Goal: Transaction & Acquisition: Download file/media

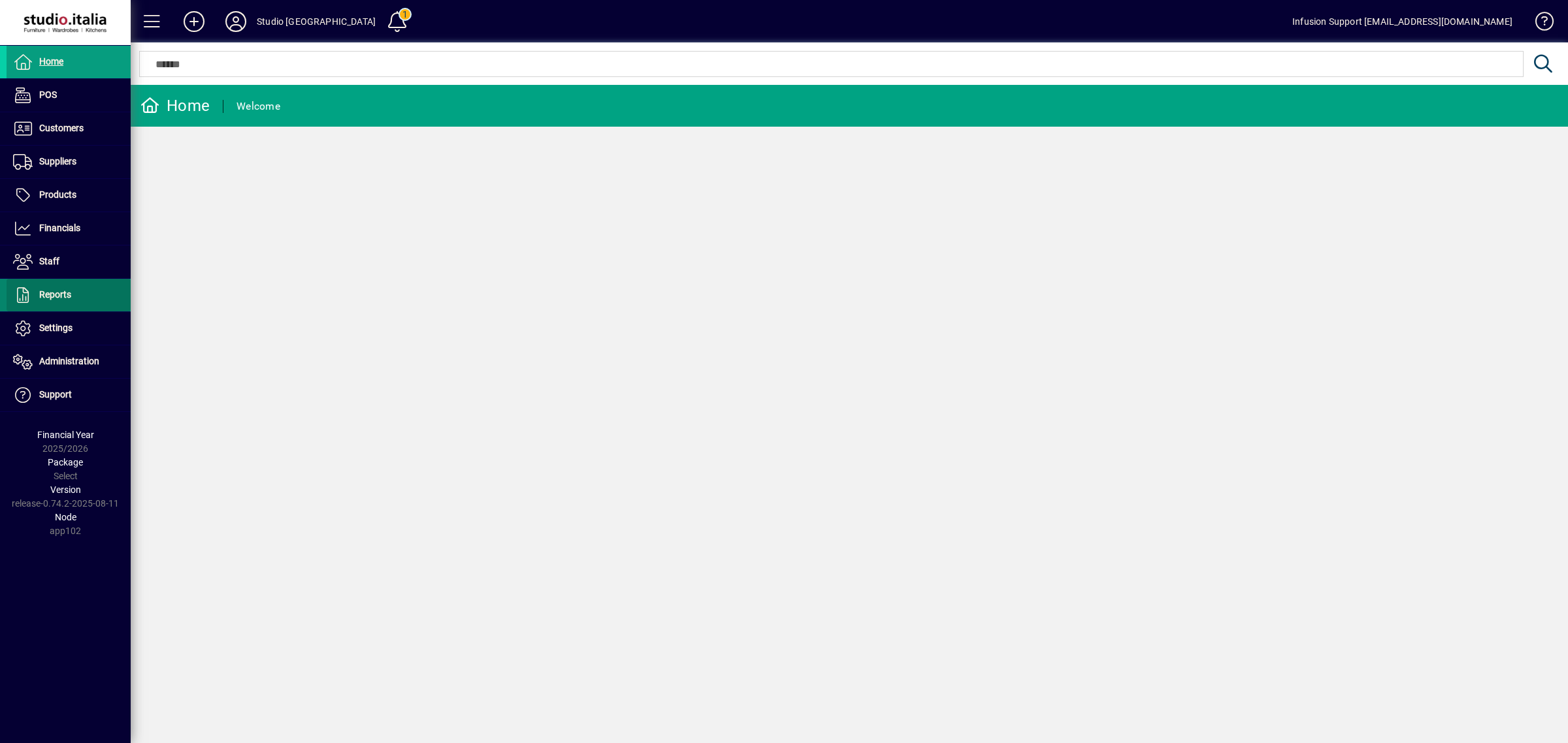
click at [47, 304] on span at bounding box center [68, 295] width 124 height 31
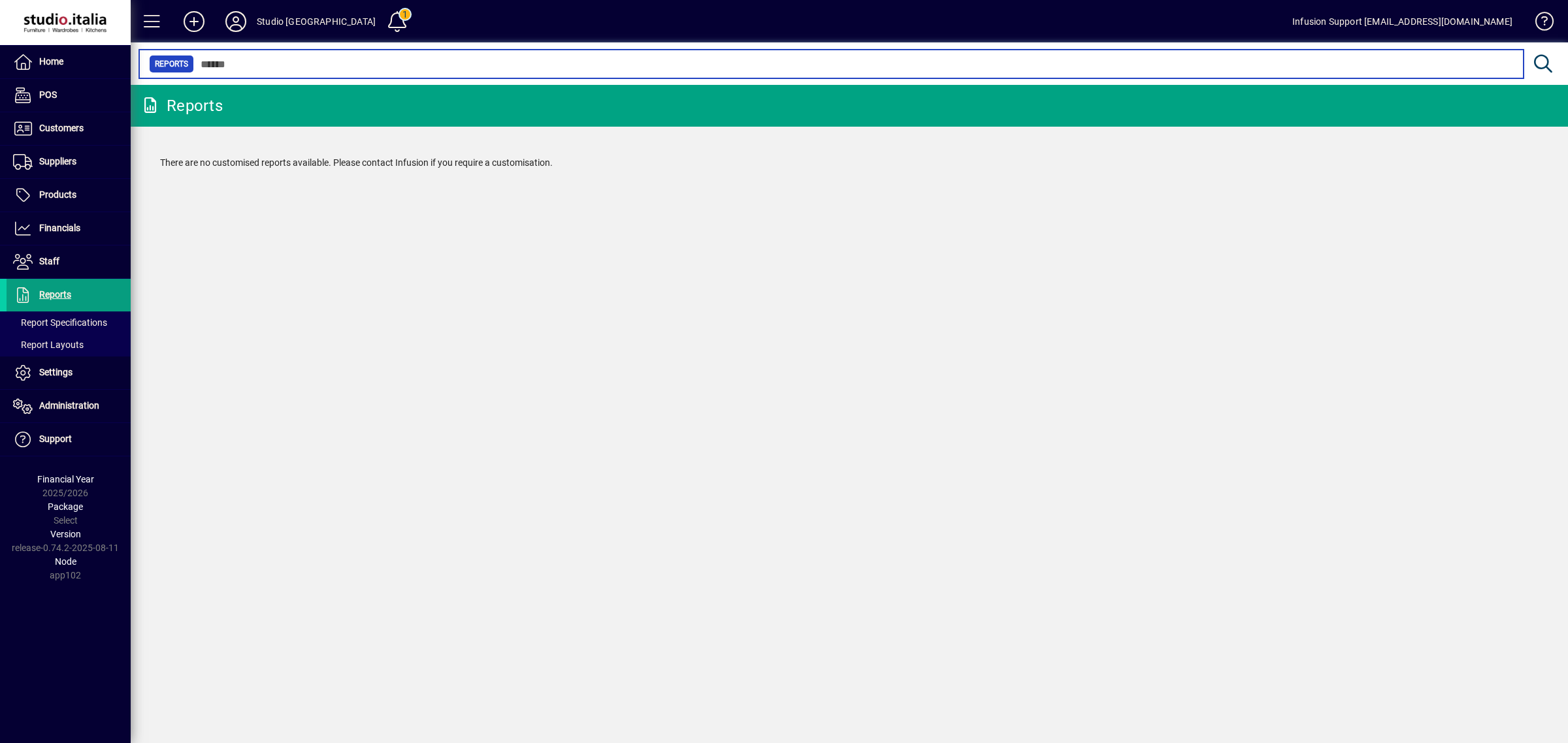
click at [288, 60] on input "text" at bounding box center [853, 63] width 1319 height 18
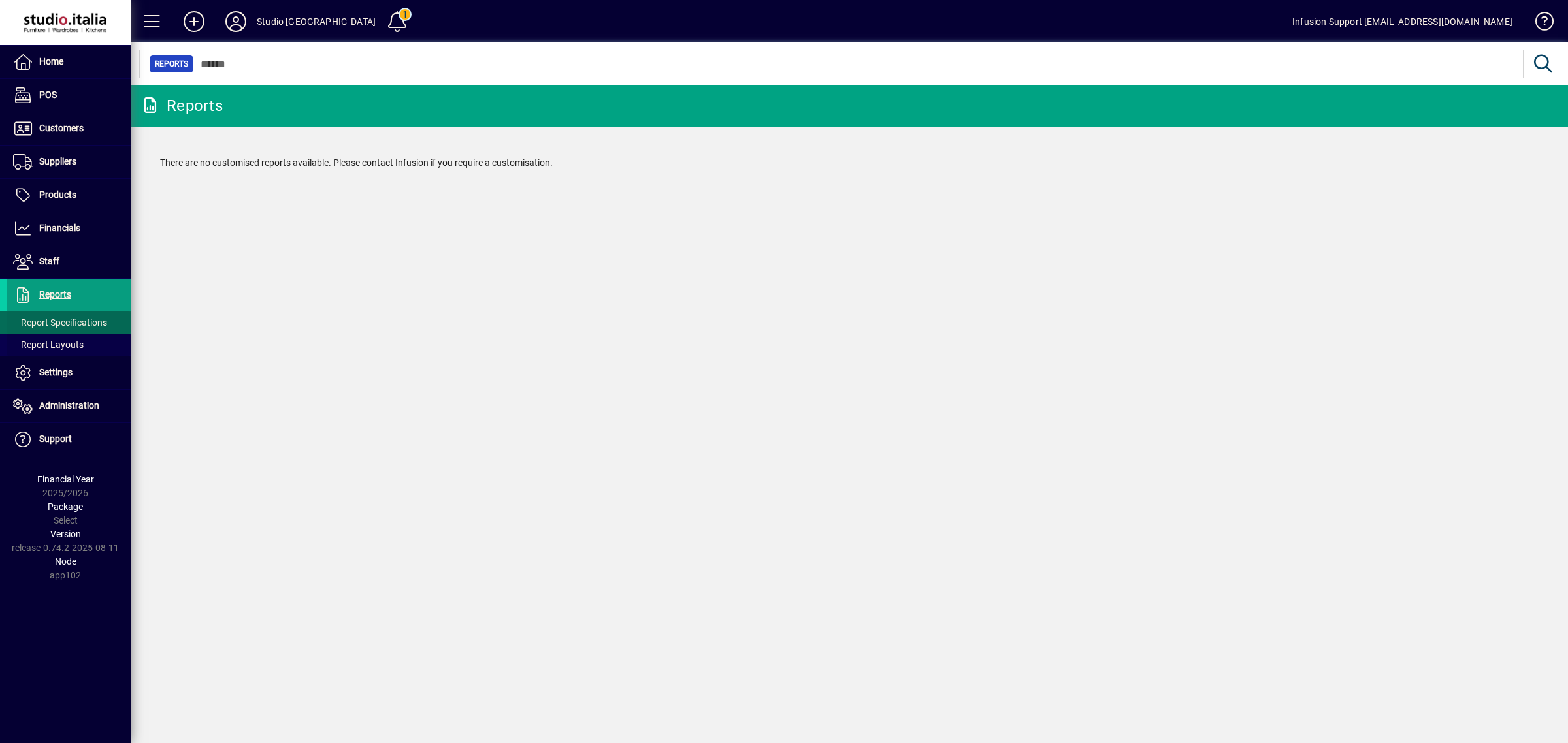
drag, startPoint x: 46, startPoint y: 344, endPoint x: 63, endPoint y: 328, distance: 23.3
click at [45, 344] on span "Report Layouts" at bounding box center [48, 345] width 71 height 11
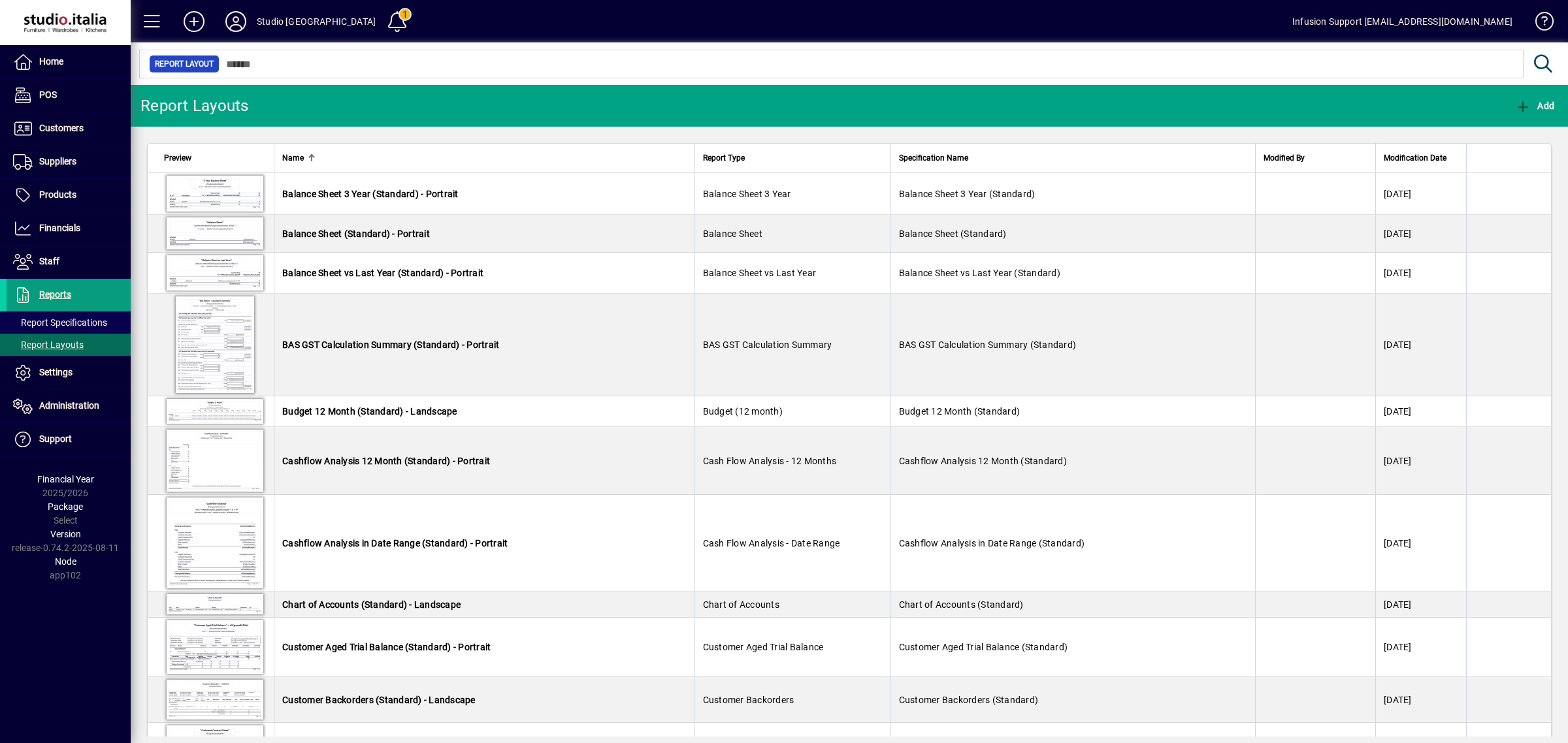
click at [318, 72] on mat-chip-set "Report Layout" at bounding box center [831, 63] width 1383 height 28
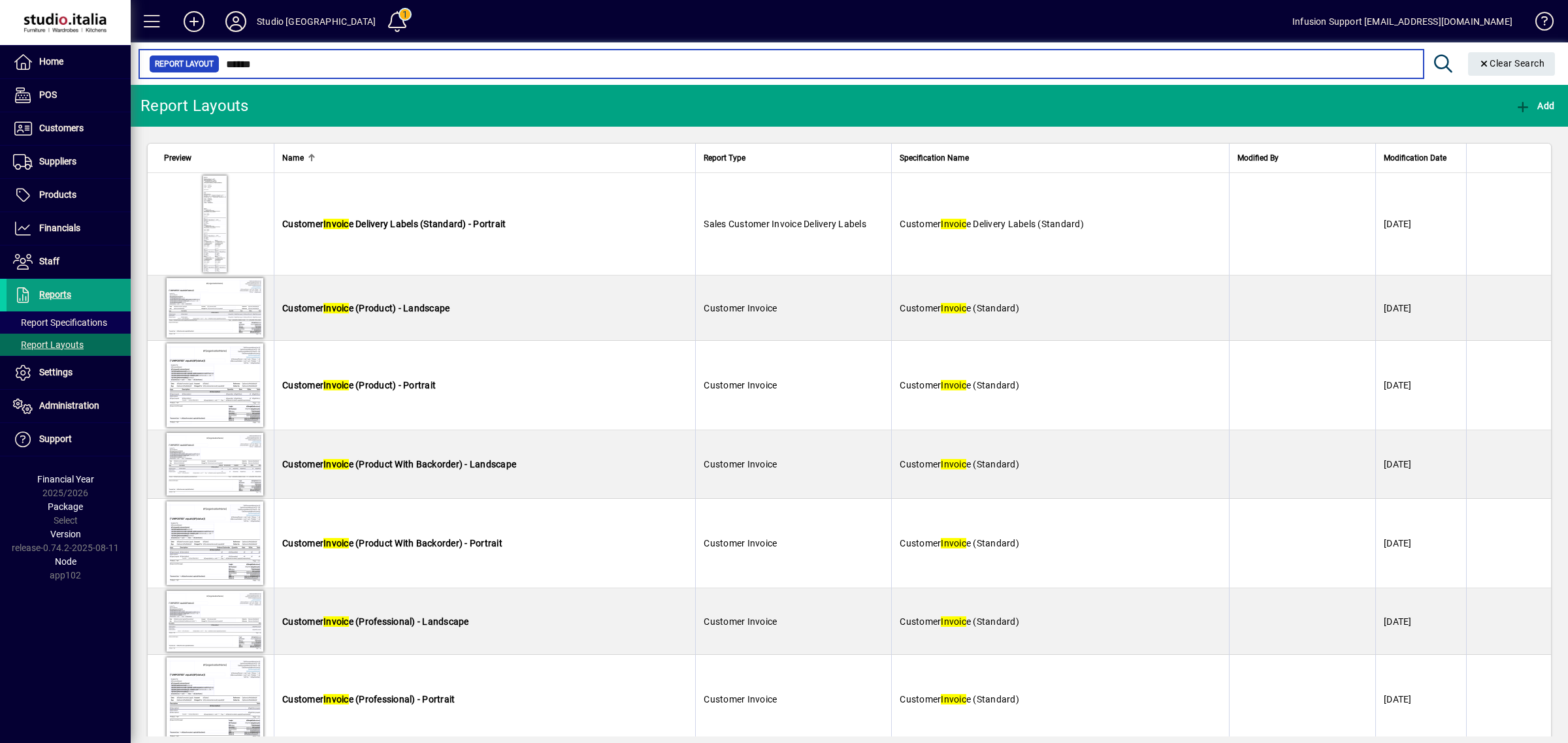
type input "******"
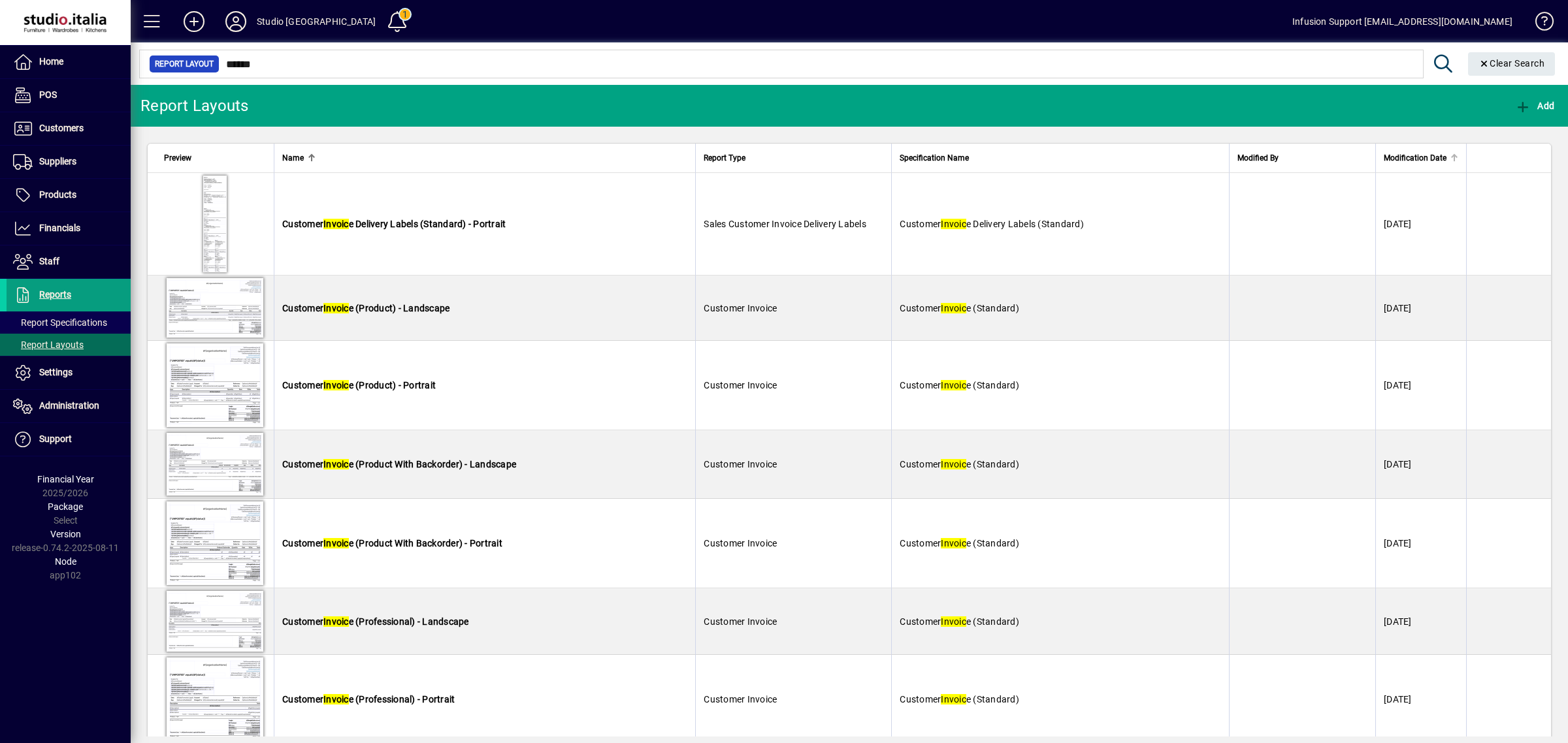
click at [1398, 148] on th "Modification Date" at bounding box center [1420, 158] width 91 height 30
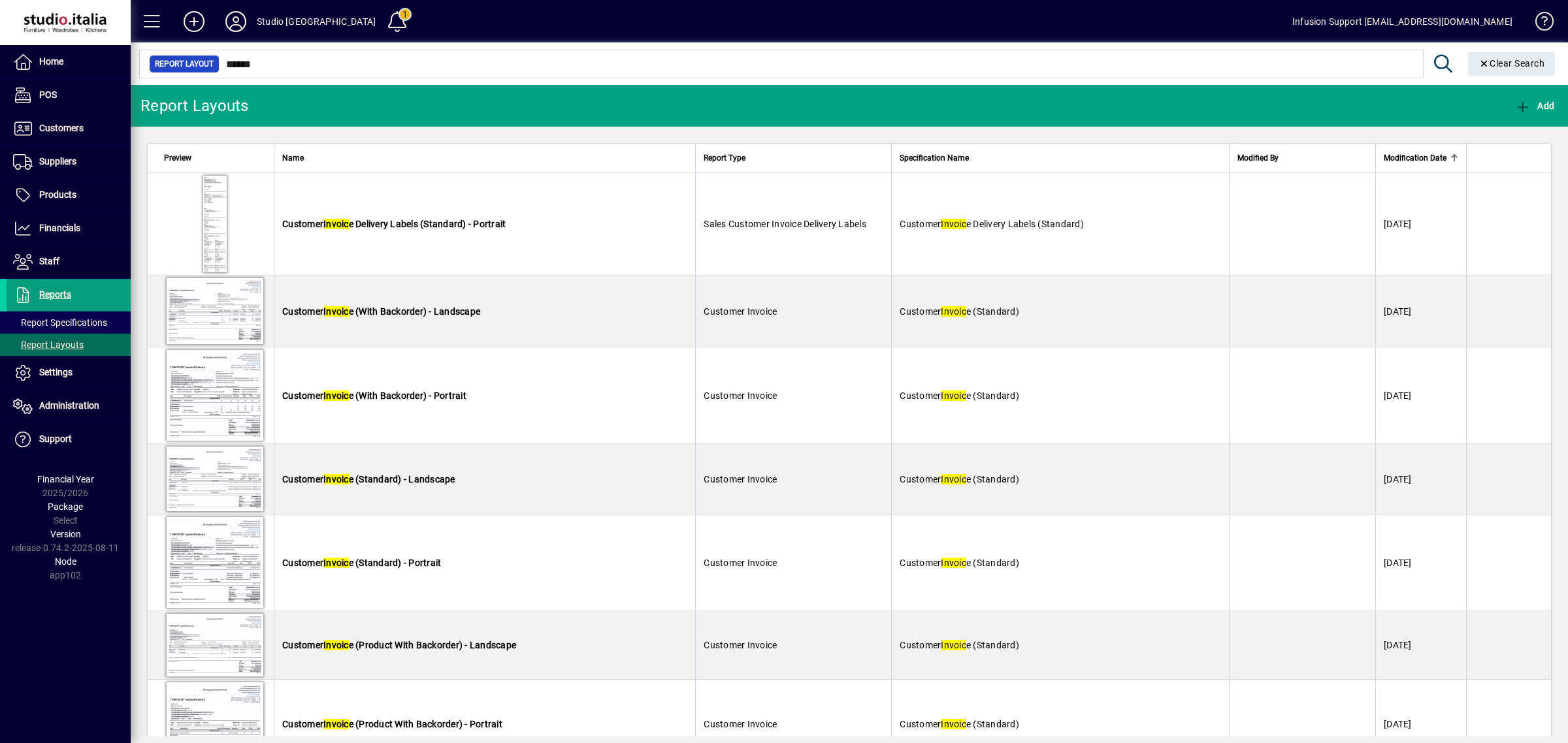
click at [1398, 155] on span "Modification Date" at bounding box center [1415, 158] width 63 height 14
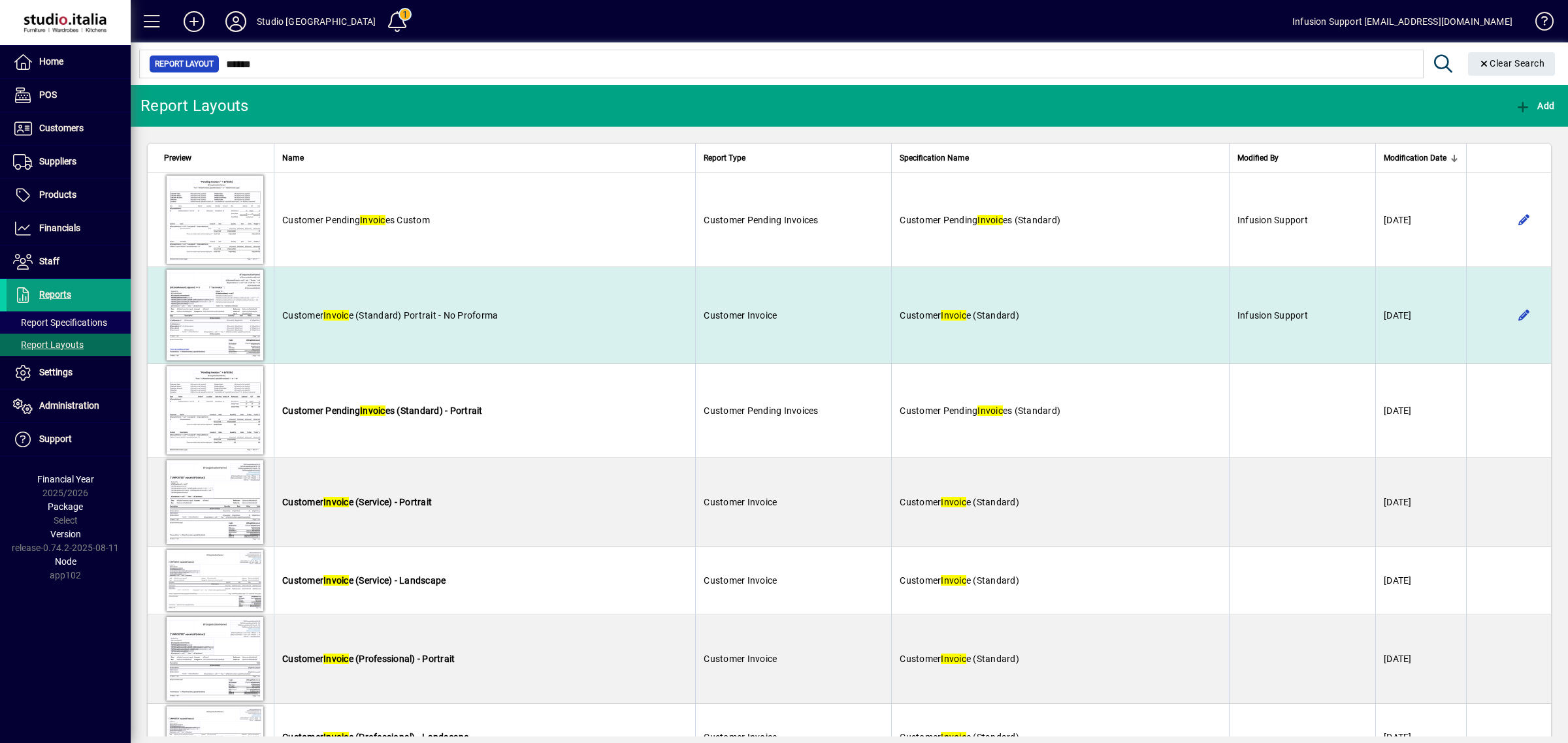
click at [492, 328] on td "Customer Invoic e (Standard) Portrait - No Proforma" at bounding box center [484, 316] width 421 height 97
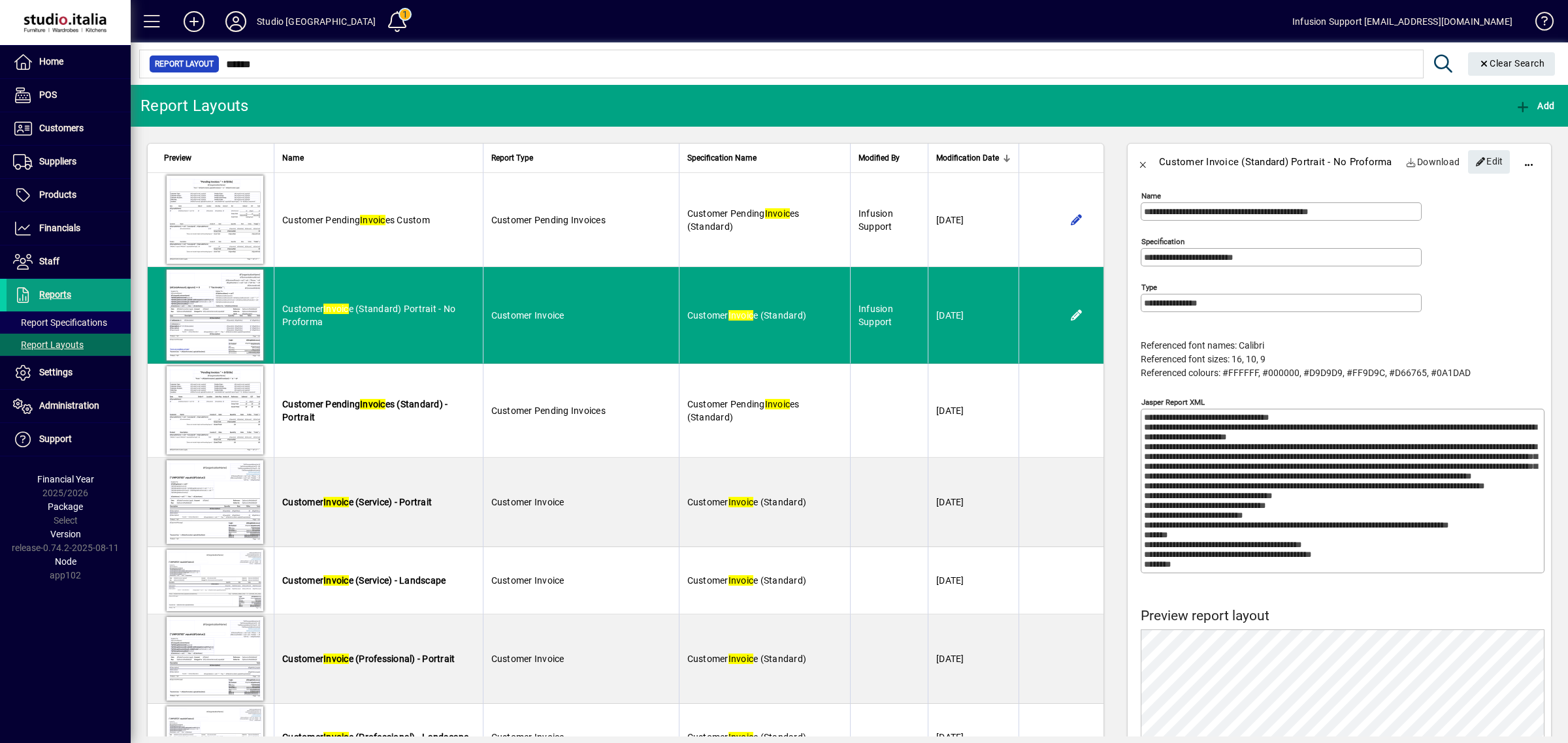
click at [1331, 494] on textarea "Jasper Report XML" at bounding box center [1343, 491] width 400 height 156
click at [1309, 488] on textarea "Jasper Report XML" at bounding box center [1343, 491] width 400 height 156
click at [1310, 485] on textarea "Jasper Report XML" at bounding box center [1343, 491] width 400 height 156
click at [1275, 502] on textarea "Jasper Report XML" at bounding box center [1343, 491] width 400 height 156
click at [1480, 315] on div "**********" at bounding box center [1342, 300] width 403 height 46
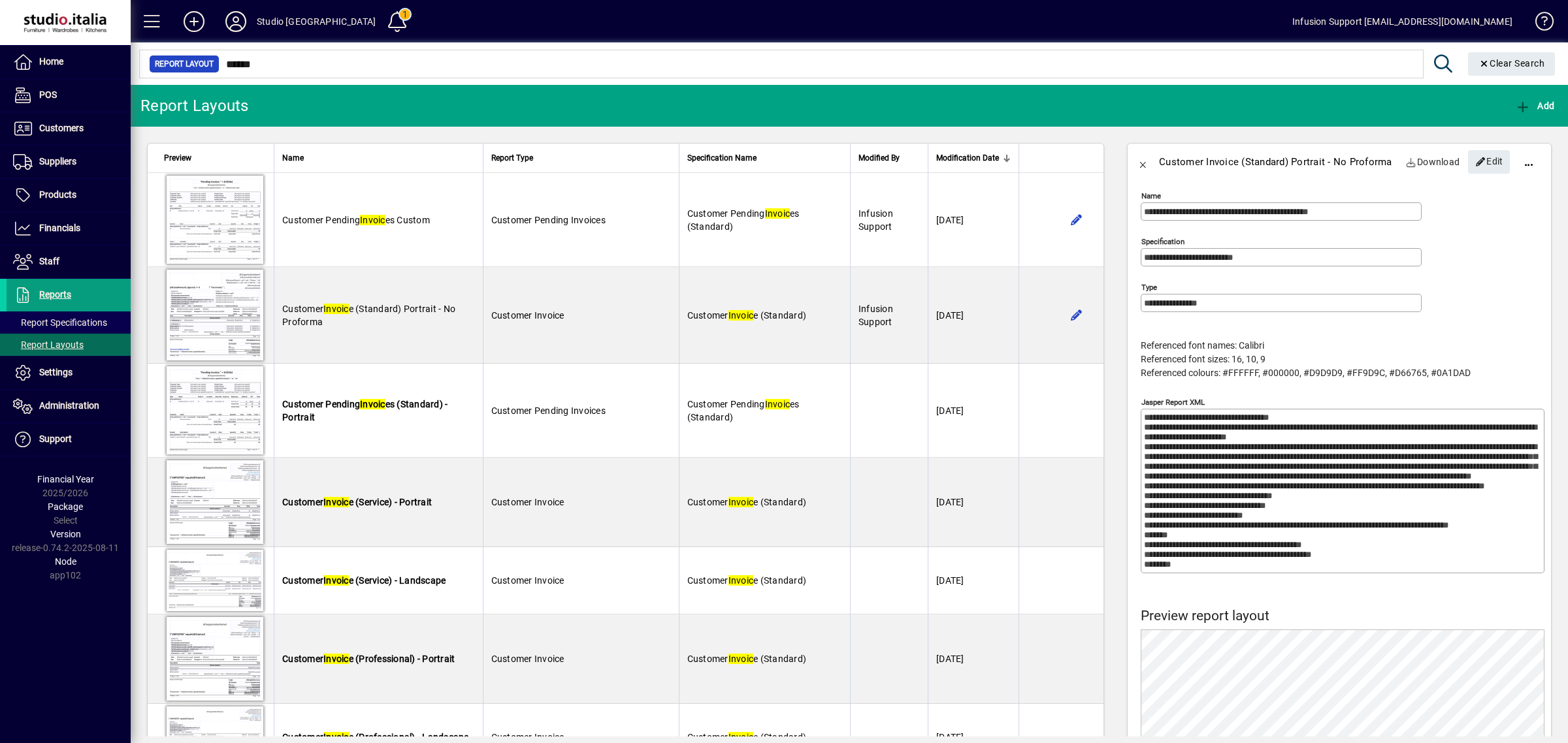
click at [1355, 485] on textarea "Jasper Report XML" at bounding box center [1343, 491] width 400 height 156
click at [1347, 490] on textarea "Jasper Report XML" at bounding box center [1343, 491] width 400 height 156
click at [1331, 495] on textarea "Jasper Report XML" at bounding box center [1343, 491] width 400 height 156
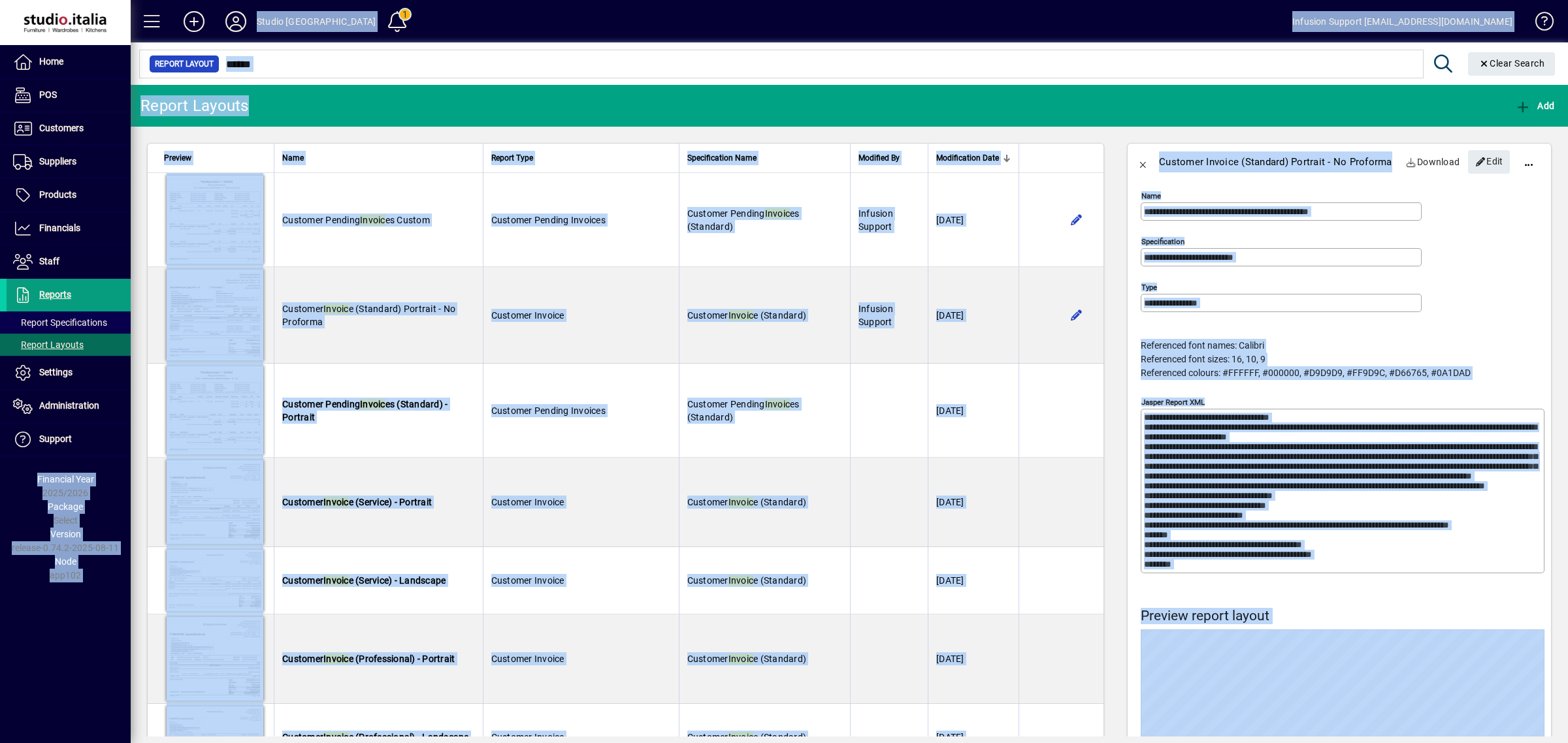
click at [1331, 494] on textarea "Jasper Report XML" at bounding box center [1343, 491] width 400 height 156
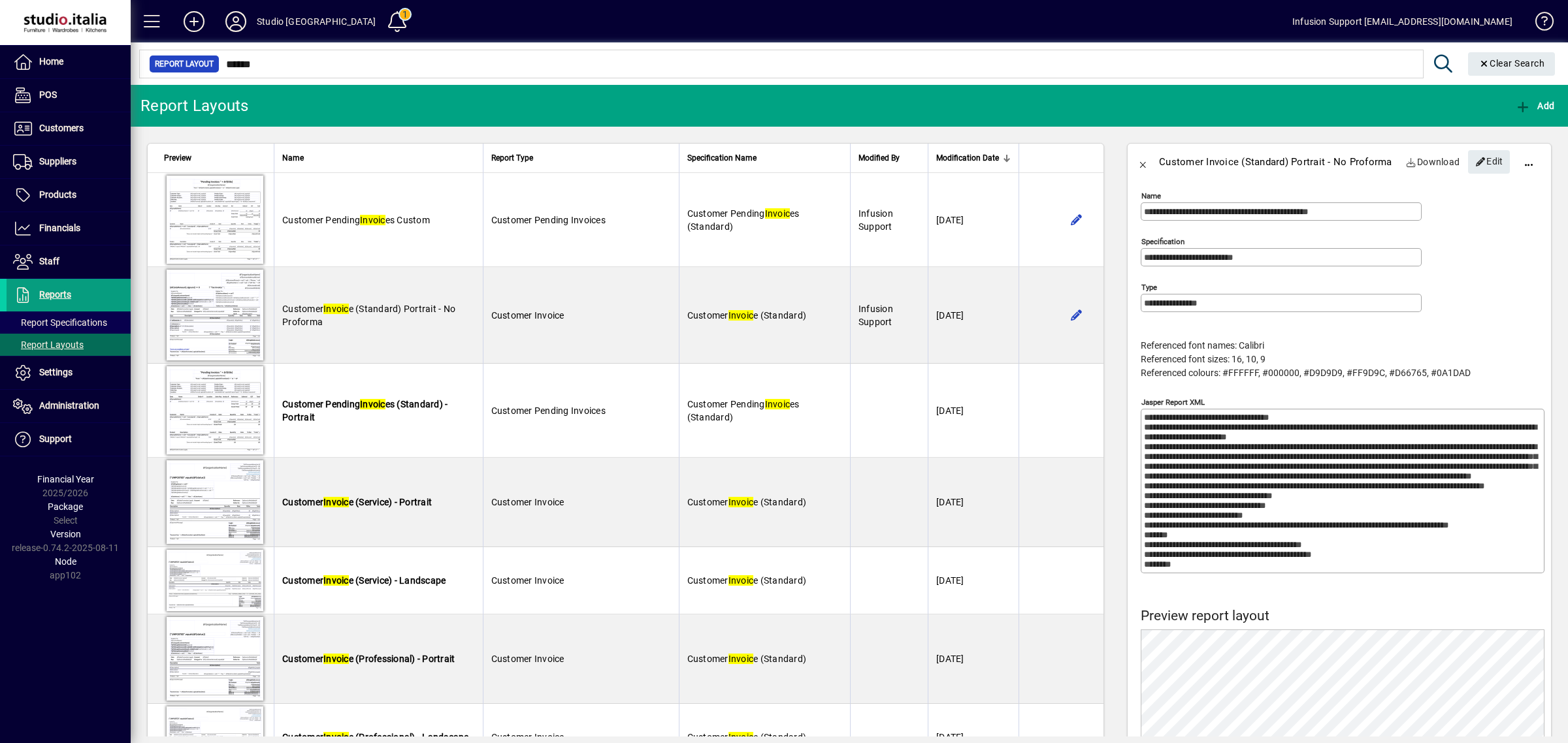
click at [1265, 488] on textarea "Jasper Report XML" at bounding box center [1343, 491] width 400 height 156
click at [1483, 164] on span "Edit" at bounding box center [1488, 162] width 28 height 21
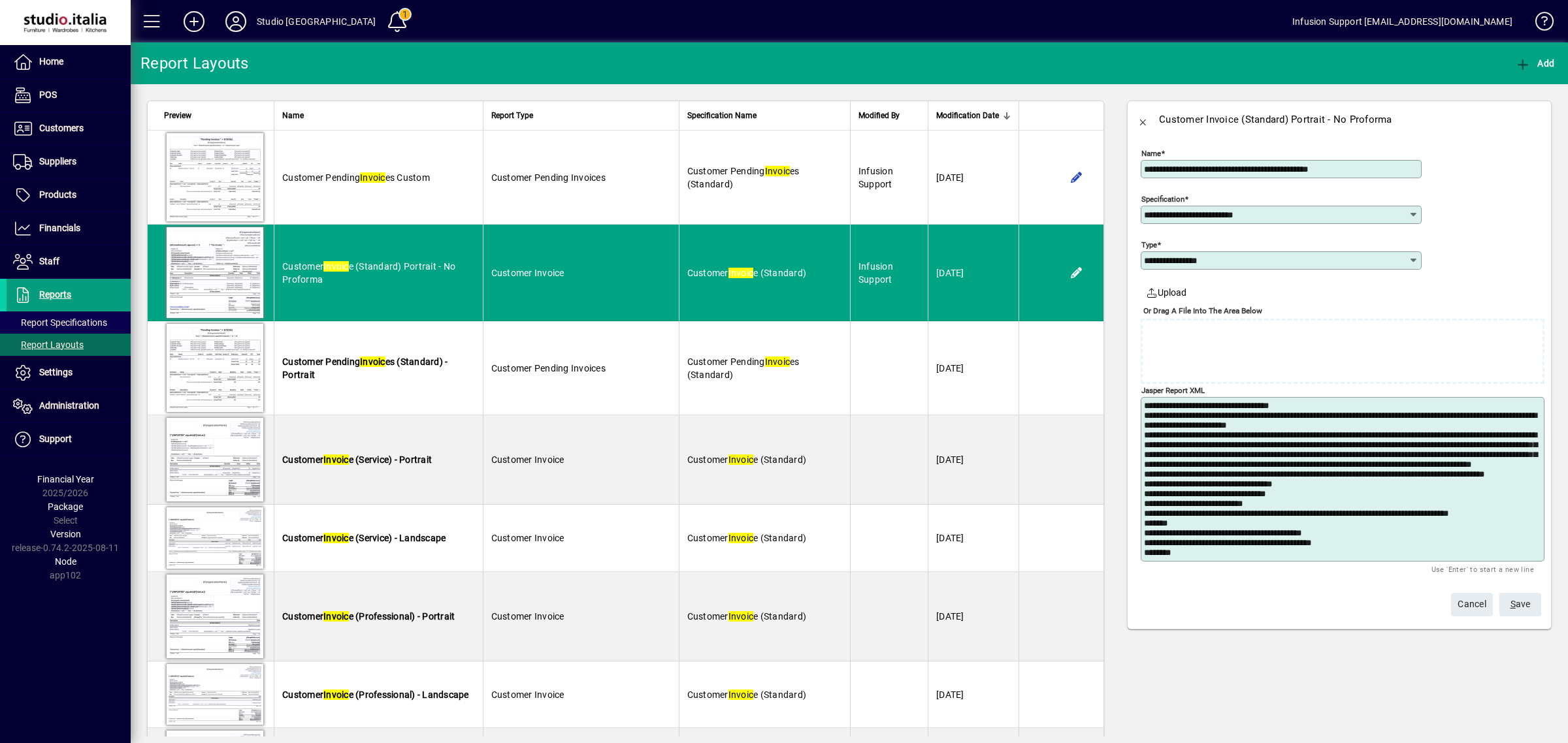
click at [1314, 467] on textarea "Jasper Report XML" at bounding box center [1343, 478] width 400 height 156
click at [1474, 611] on span "Cancel" at bounding box center [1471, 604] width 29 height 21
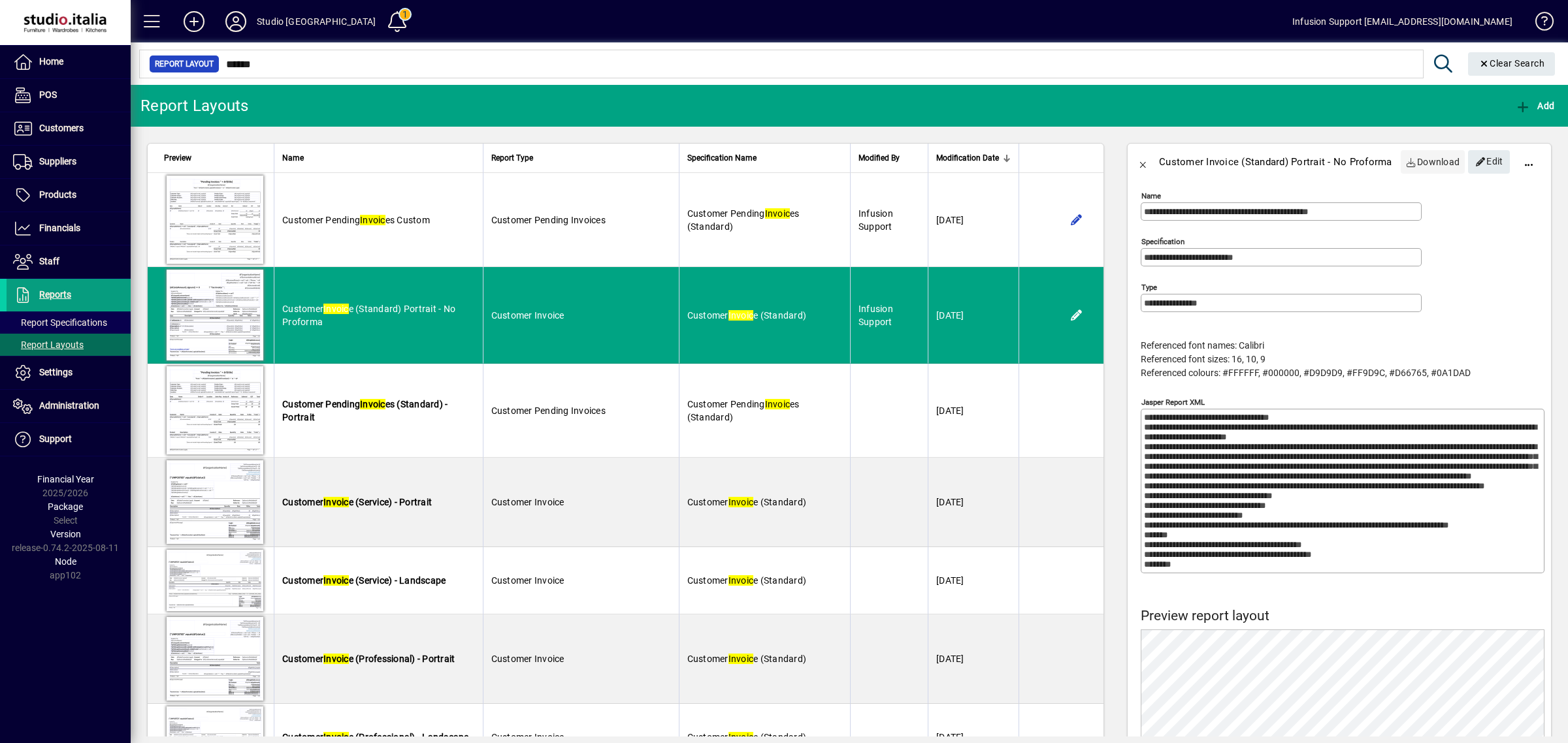
click at [1430, 166] on span "Download" at bounding box center [1433, 161] width 55 height 21
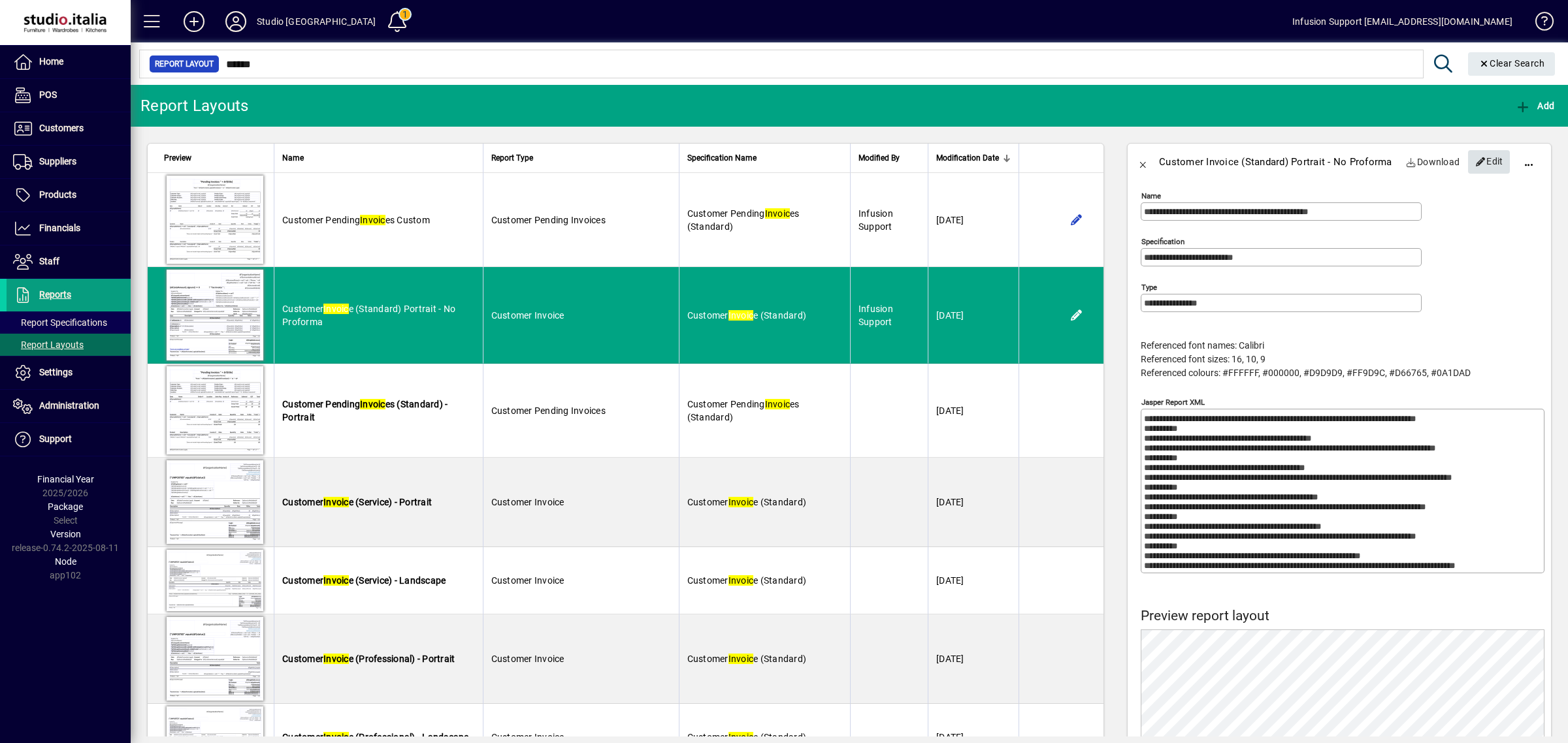
scroll to position [652, 0]
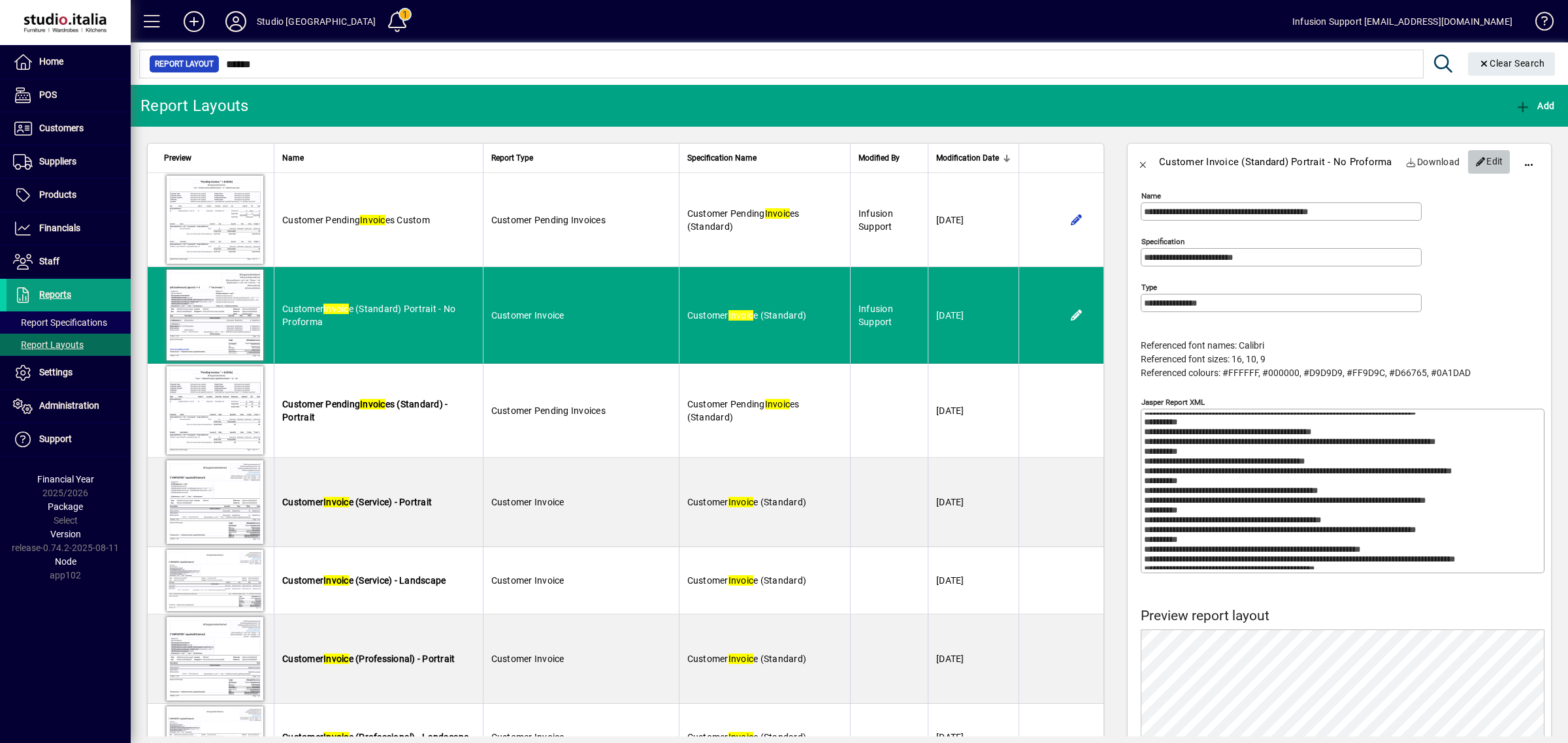
click at [1475, 161] on span "Edit" at bounding box center [1488, 162] width 28 height 21
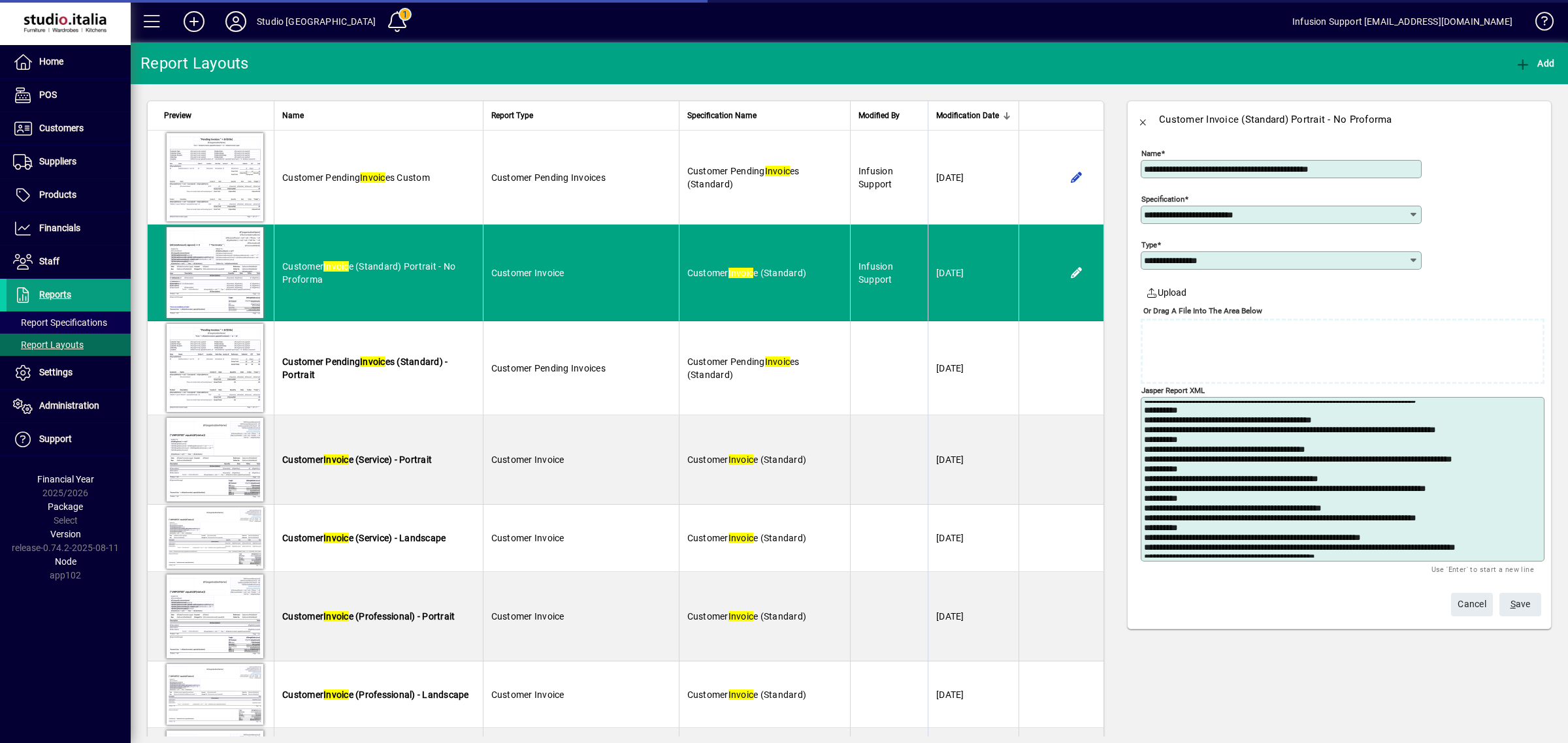
click at [1372, 517] on textarea "Jasper Report XML" at bounding box center [1343, 478] width 399 height 156
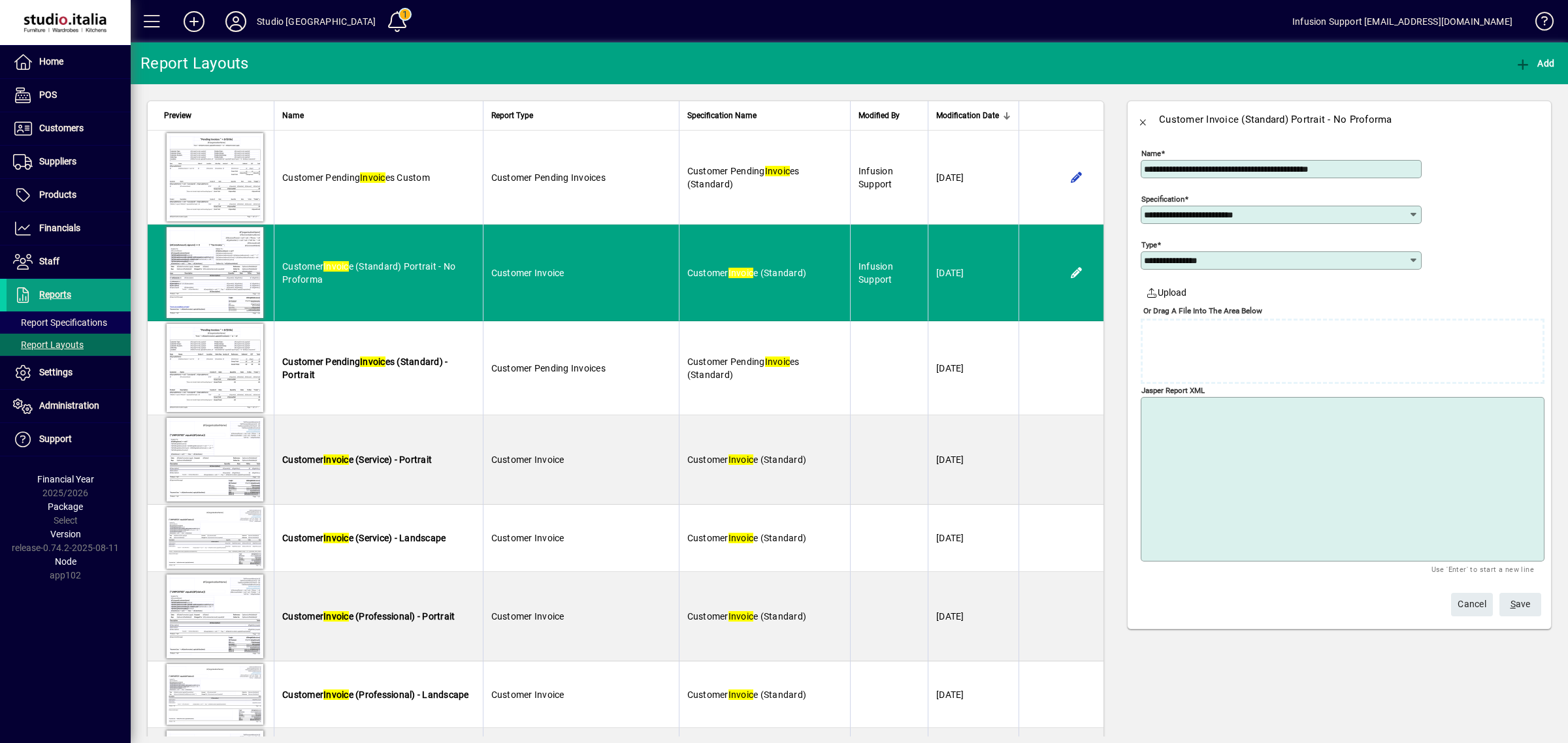
scroll to position [0, 0]
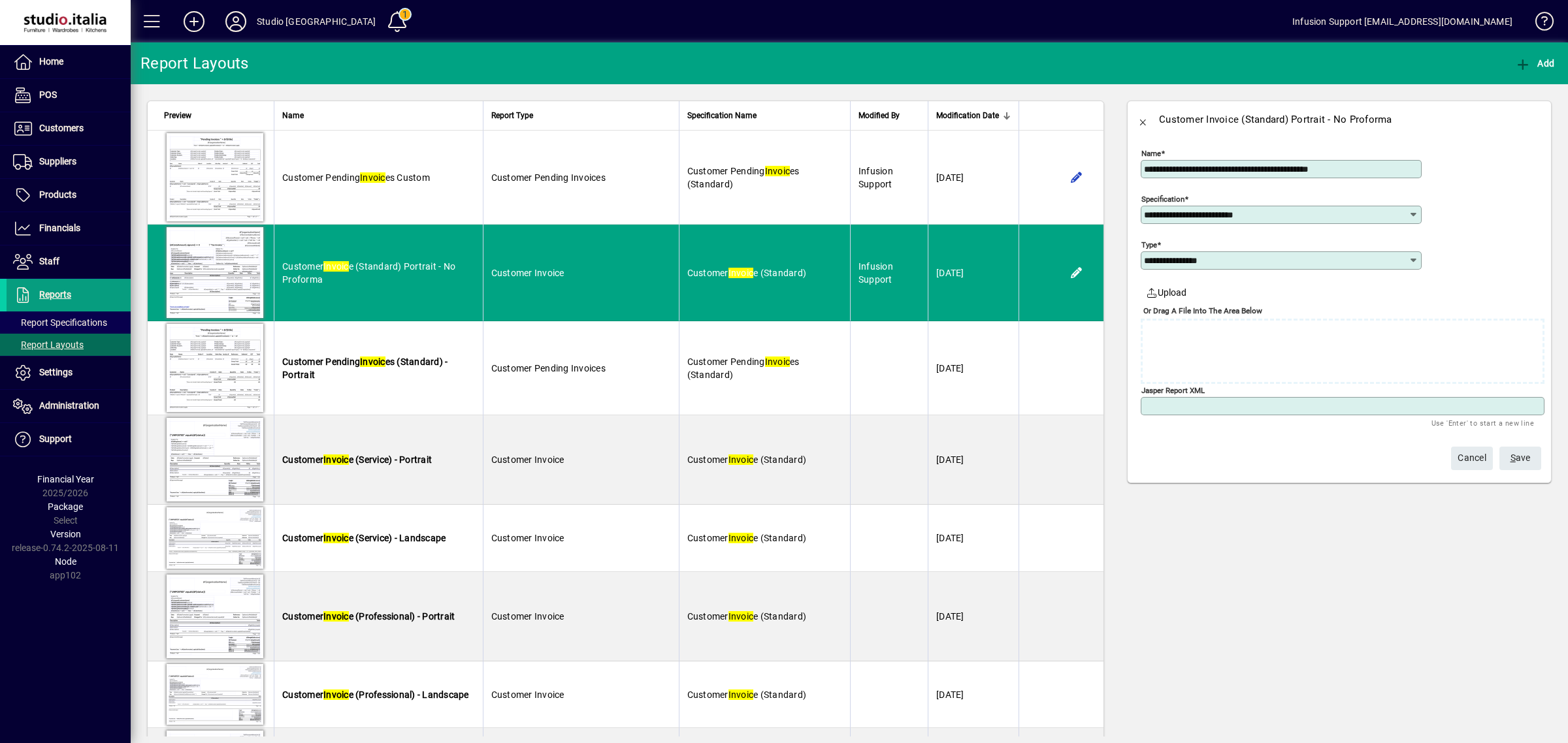
paste textarea "**********"
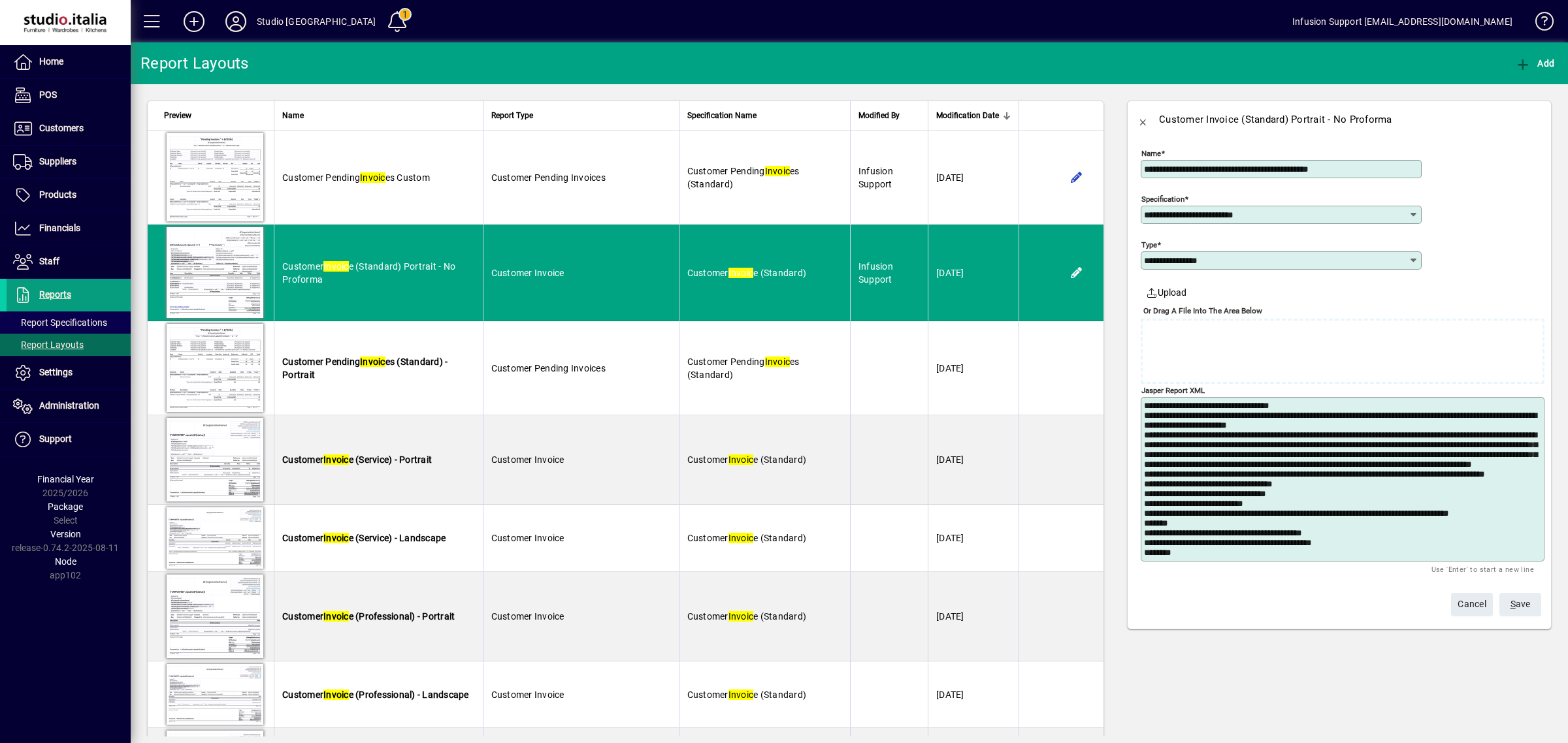
type textarea "**********"
click at [1530, 604] on span "submit" at bounding box center [1520, 604] width 42 height 31
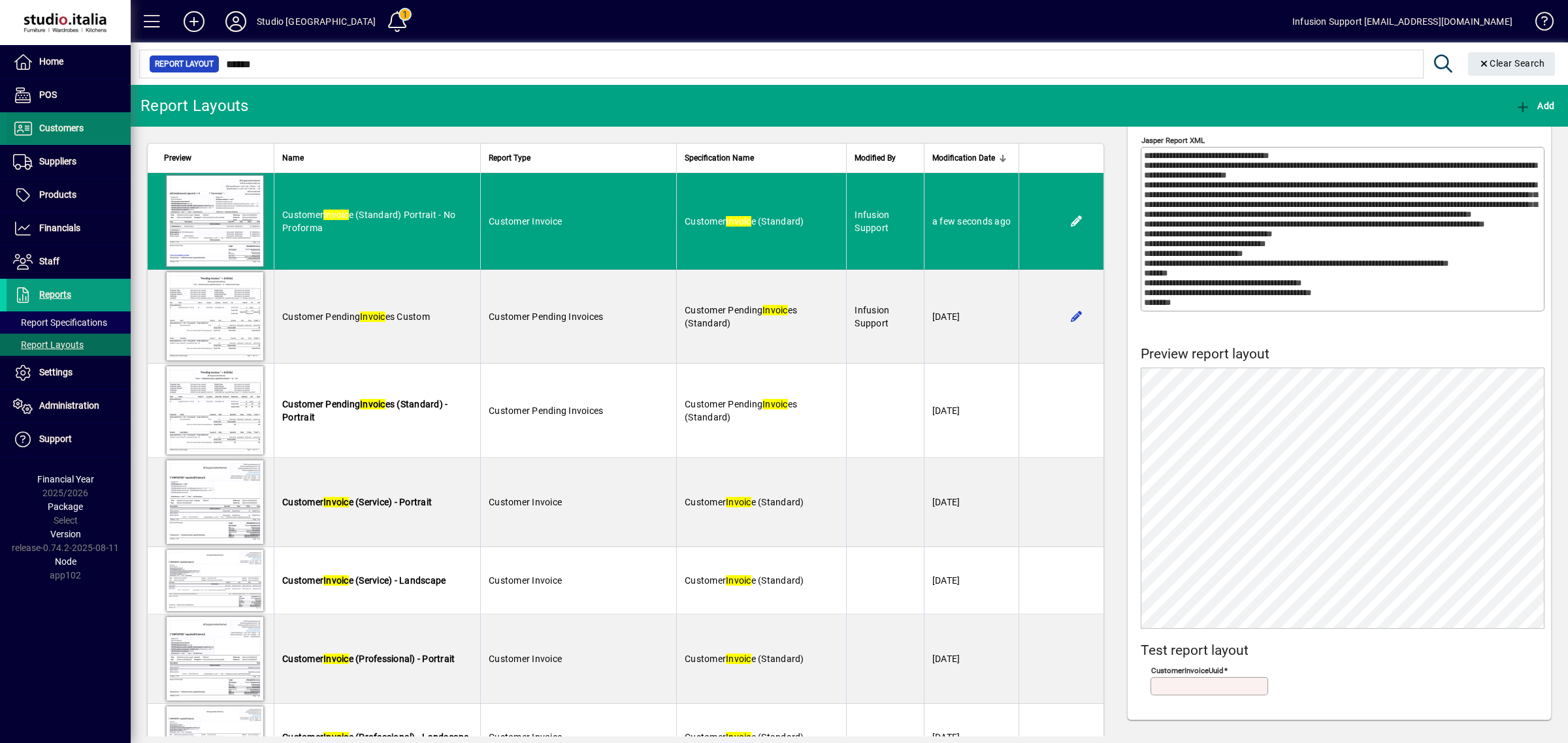
click at [79, 128] on span "Customers" at bounding box center [62, 128] width 45 height 11
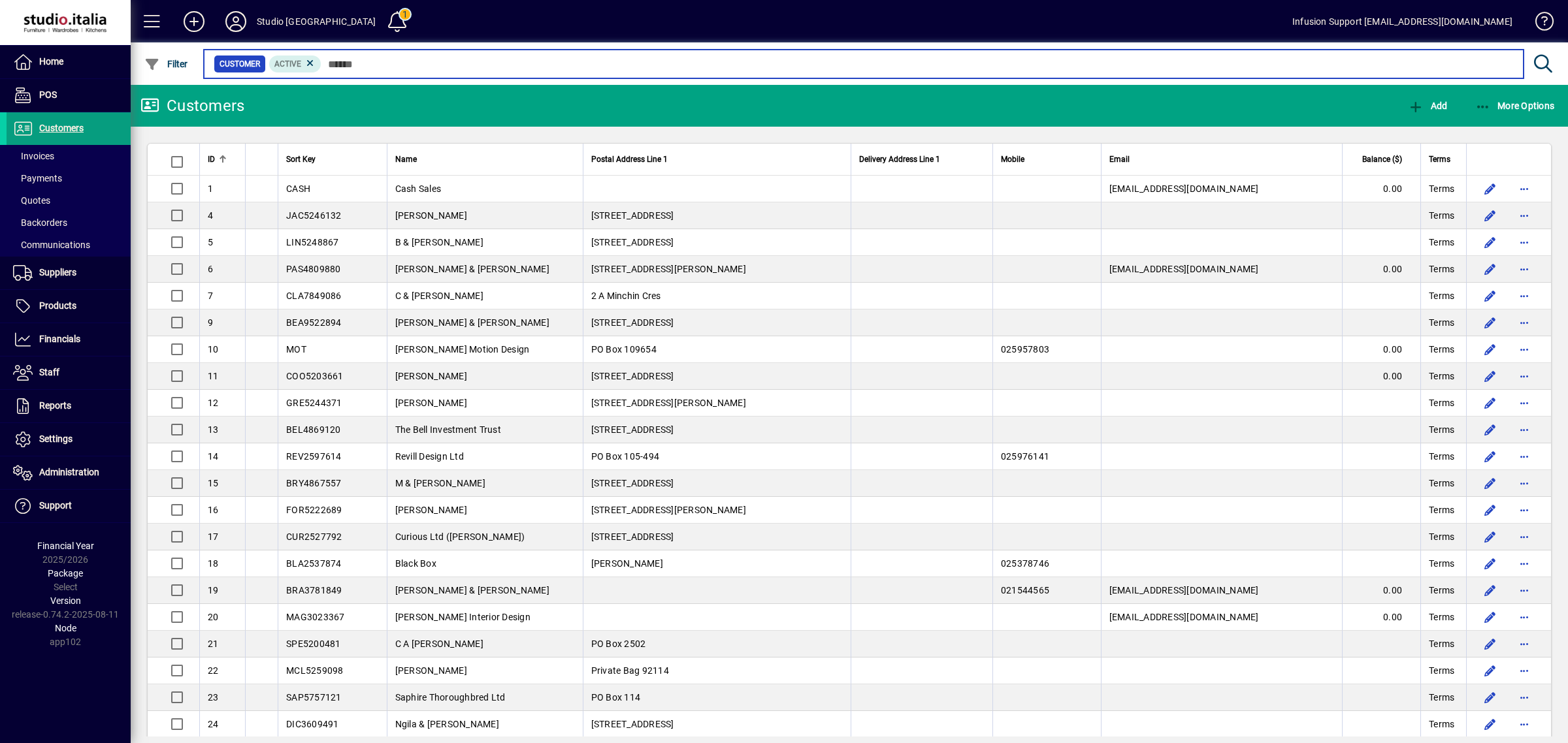
click at [367, 67] on input "text" at bounding box center [917, 63] width 1191 height 18
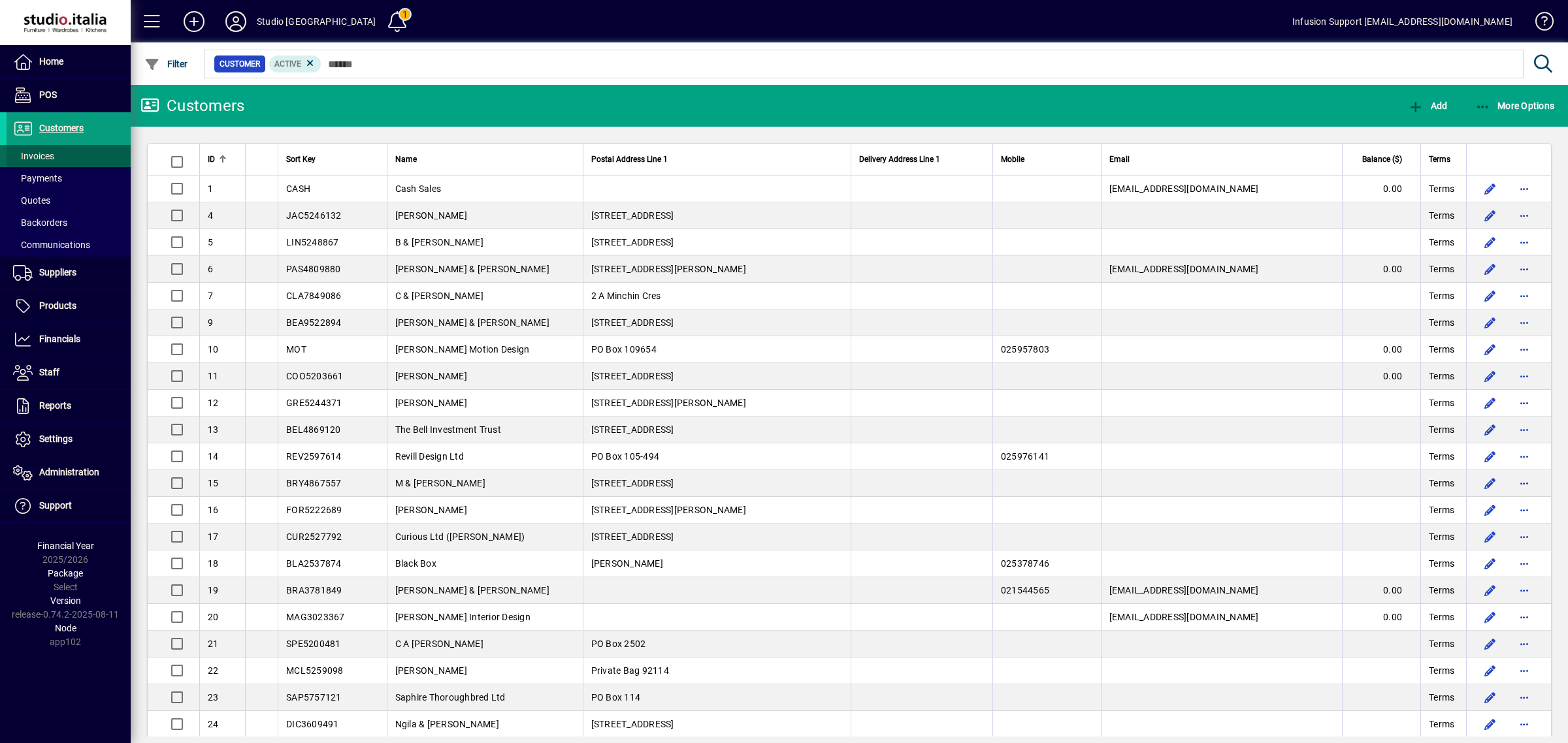
click at [89, 157] on span at bounding box center [68, 156] width 124 height 31
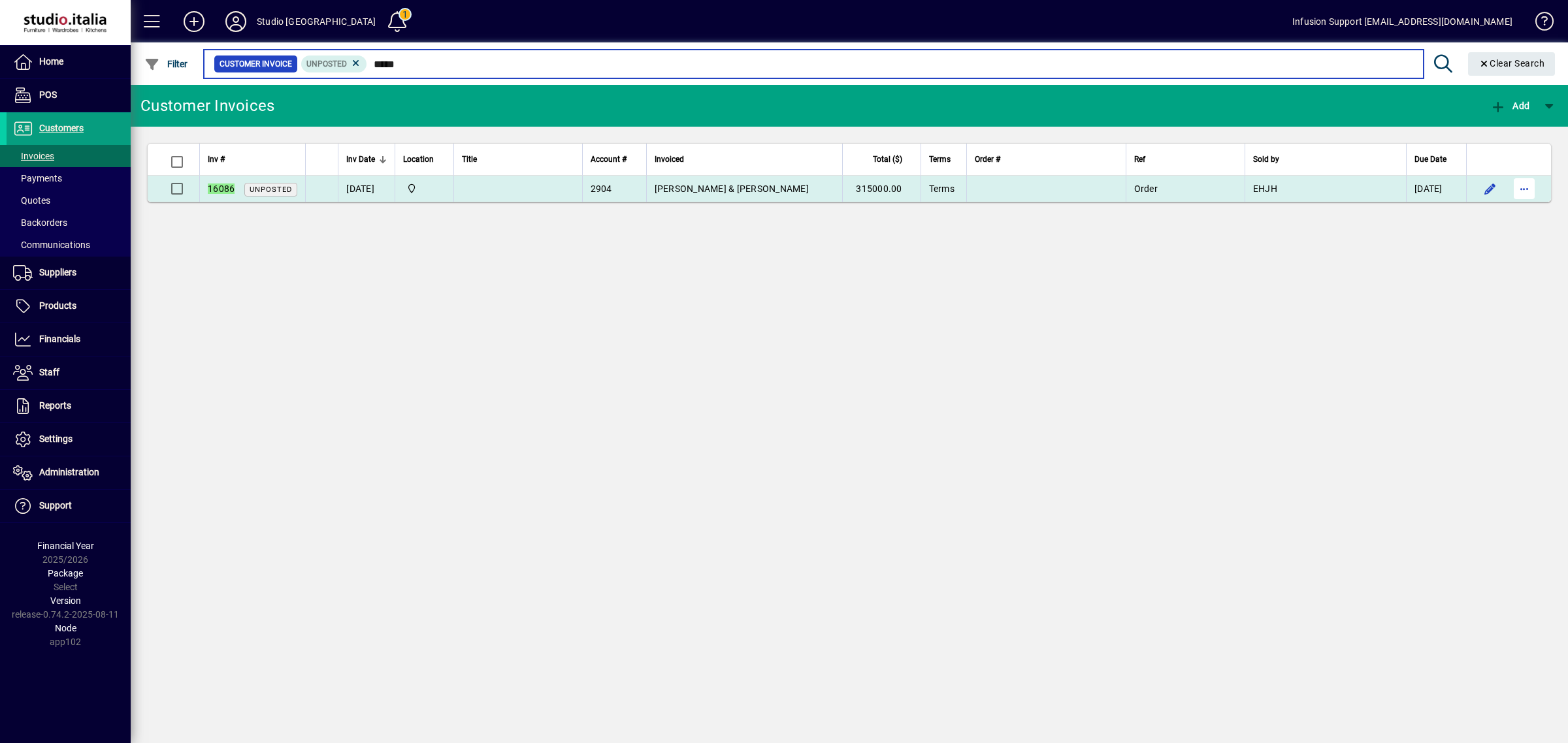
type input "*****"
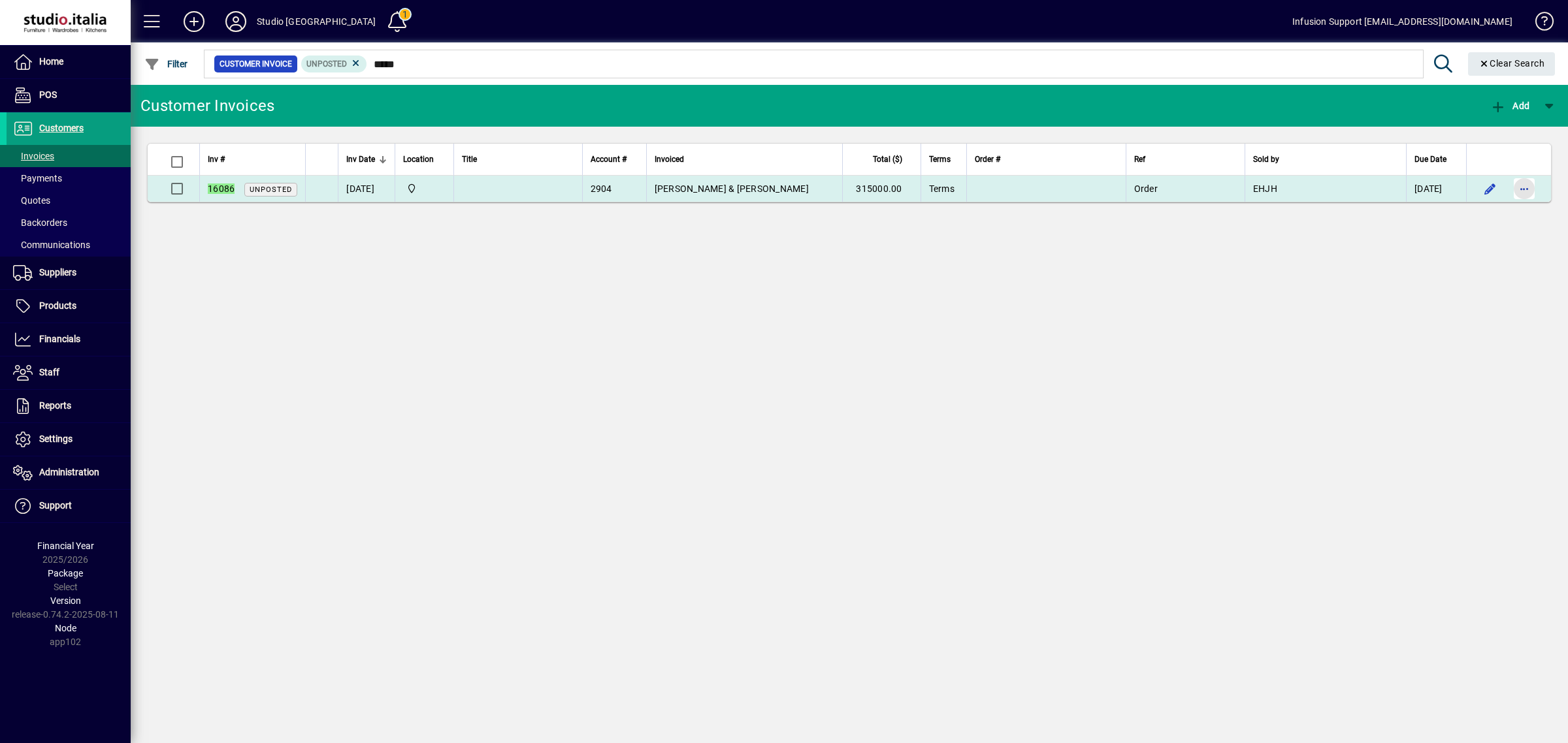
drag, startPoint x: 1529, startPoint y: 182, endPoint x: 1524, endPoint y: 188, distance: 7.8
click at [1527, 185] on span "button" at bounding box center [1523, 189] width 31 height 31
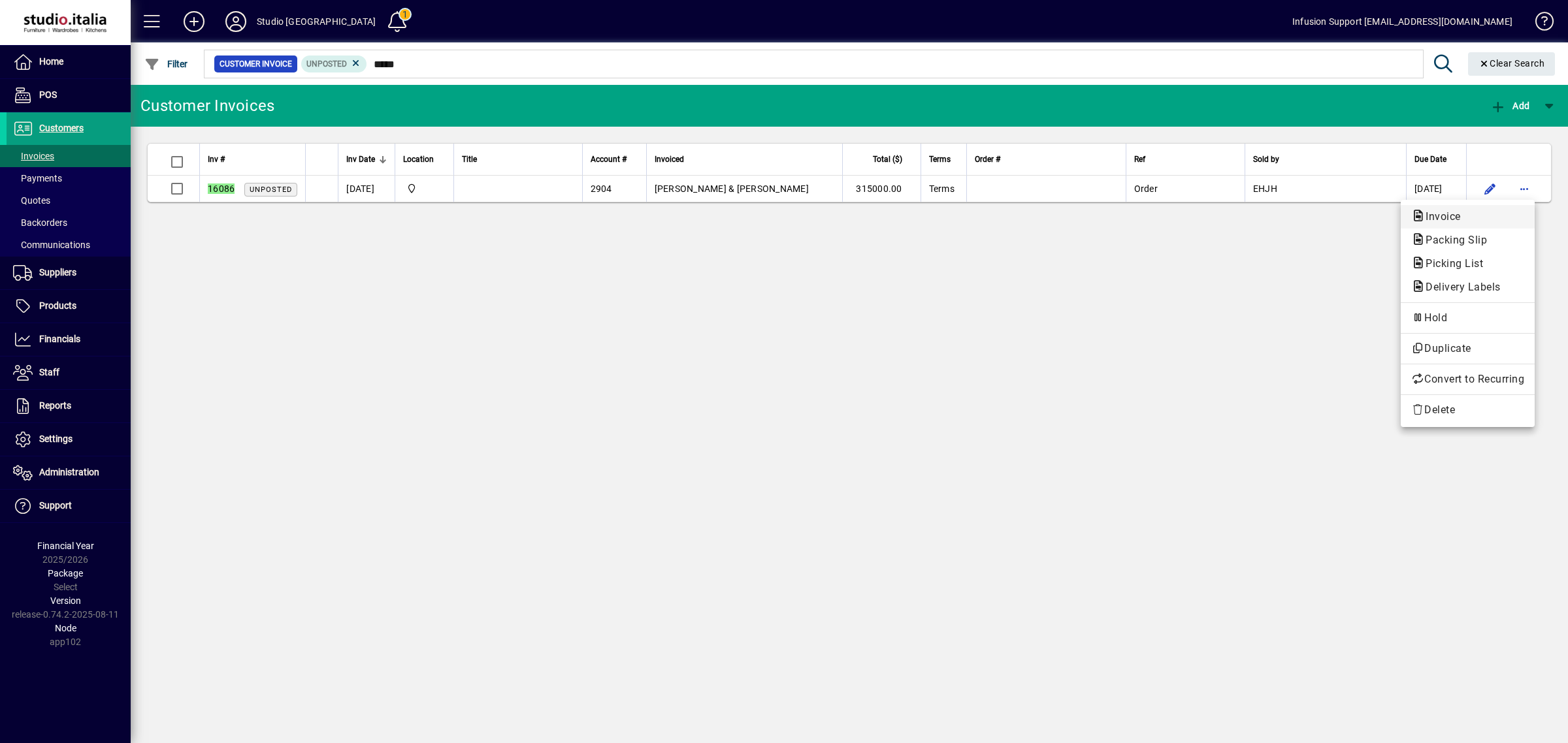
click at [1462, 209] on span "Invoice" at bounding box center [1468, 217] width 113 height 16
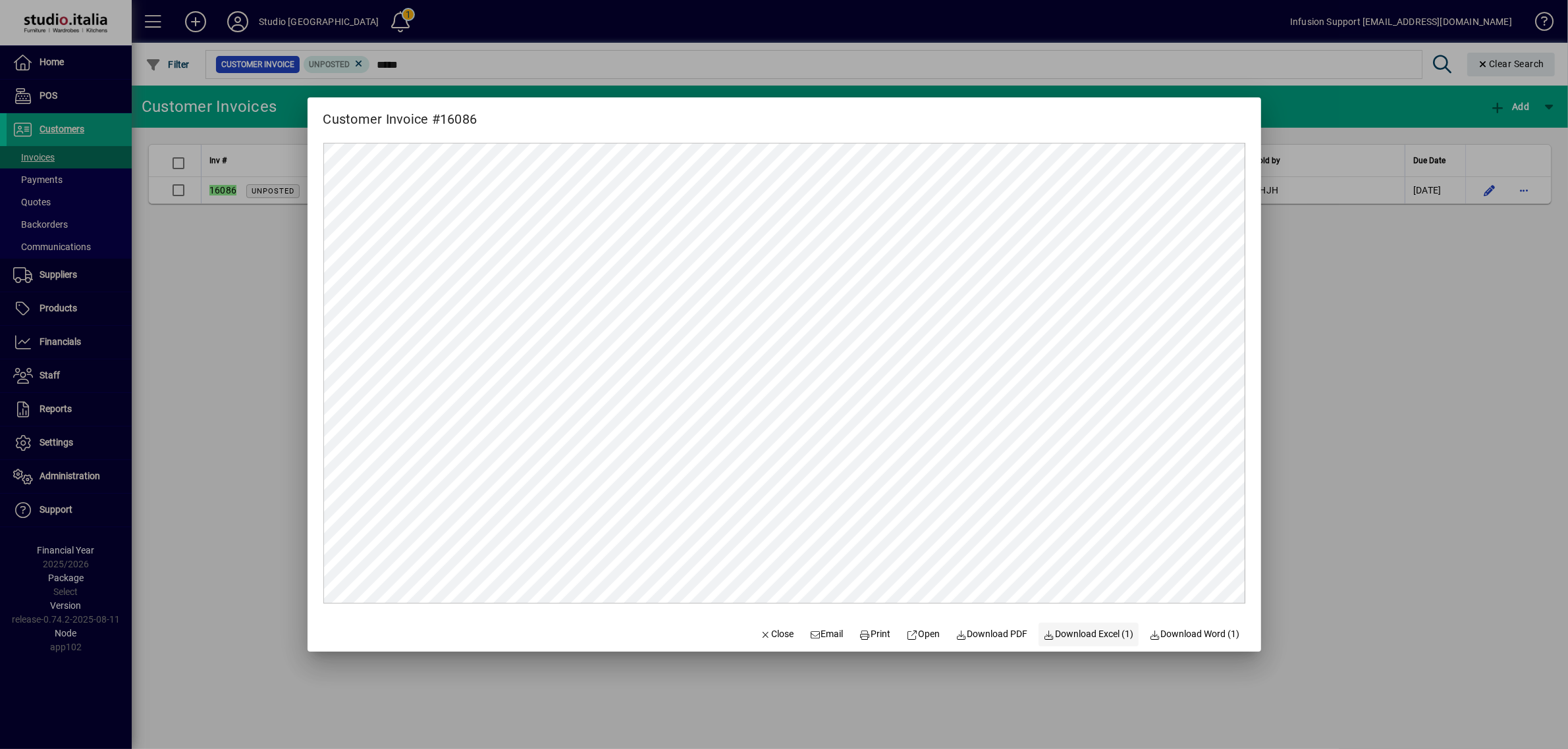
click at [1076, 634] on span "Download Excel (1)" at bounding box center [1089, 634] width 90 height 14
click at [919, 629] on span "Open" at bounding box center [923, 634] width 33 height 14
drag, startPoint x: 768, startPoint y: 636, endPoint x: 807, endPoint y: 606, distance: 49.2
click at [771, 634] on span "Close" at bounding box center [777, 634] width 34 height 14
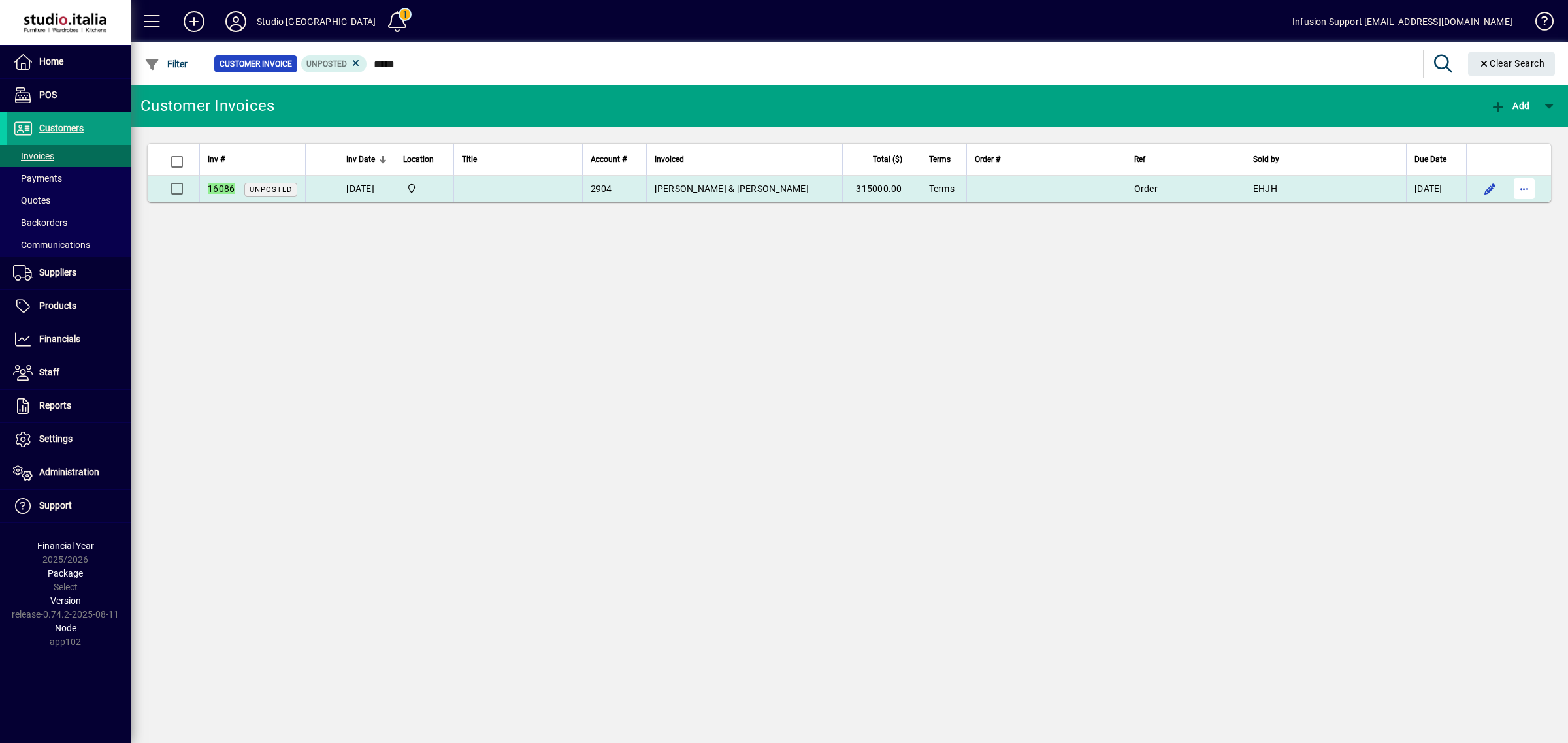
click at [1521, 188] on span "button" at bounding box center [1523, 189] width 31 height 31
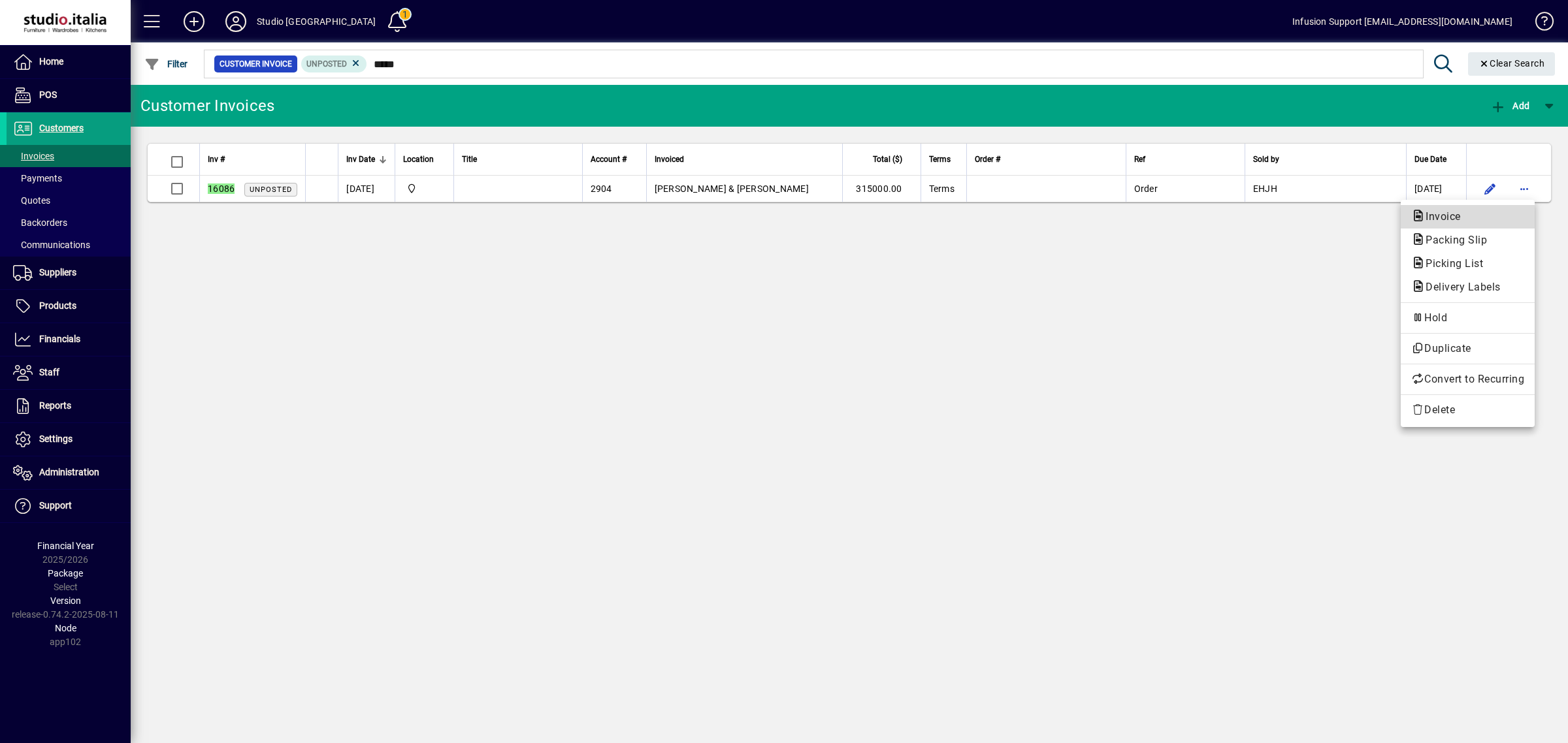
click at [1458, 215] on span "Invoice" at bounding box center [1439, 216] width 56 height 13
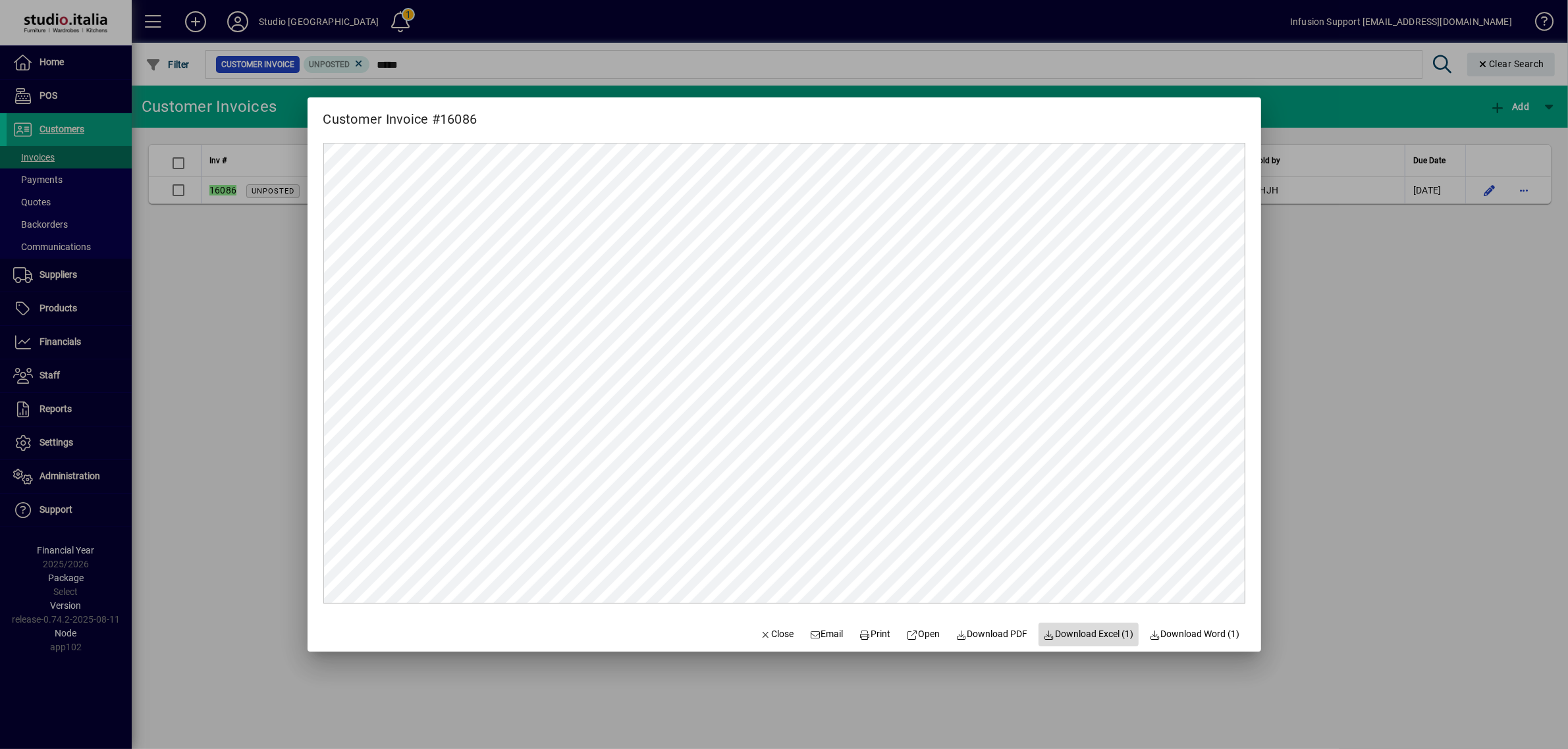
click at [1086, 631] on span "Download Excel (1)" at bounding box center [1089, 634] width 90 height 14
